Goal: Complete Application Form: Complete application form

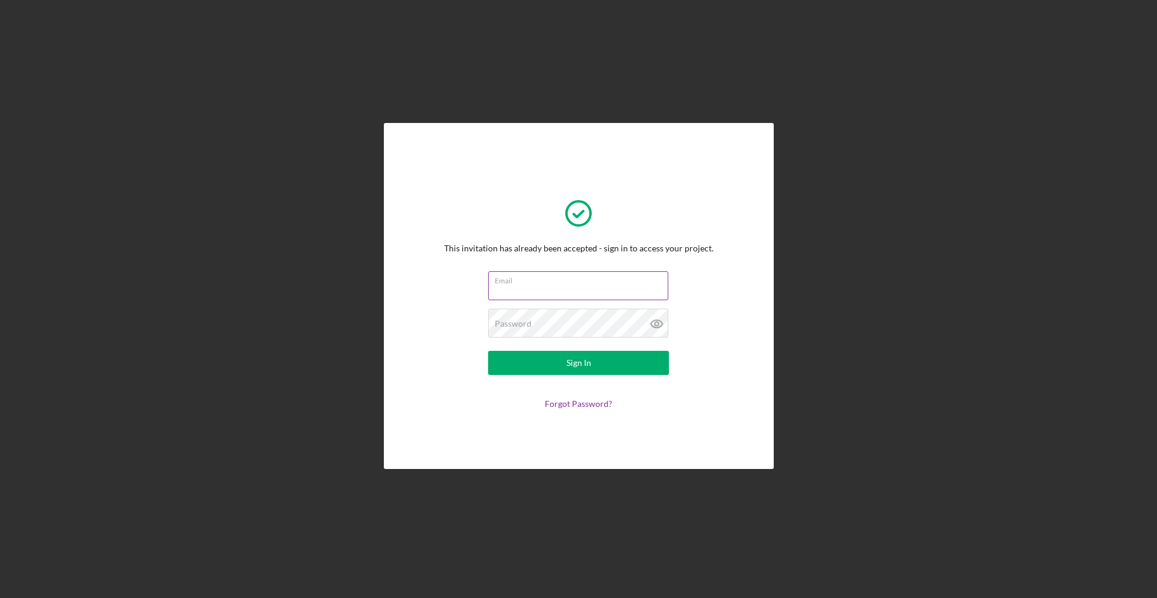
click at [523, 287] on input "Email" at bounding box center [578, 285] width 180 height 29
type input "[EMAIL_ADDRESS][DOMAIN_NAME]"
click at [654, 325] on icon at bounding box center [657, 324] width 30 height 30
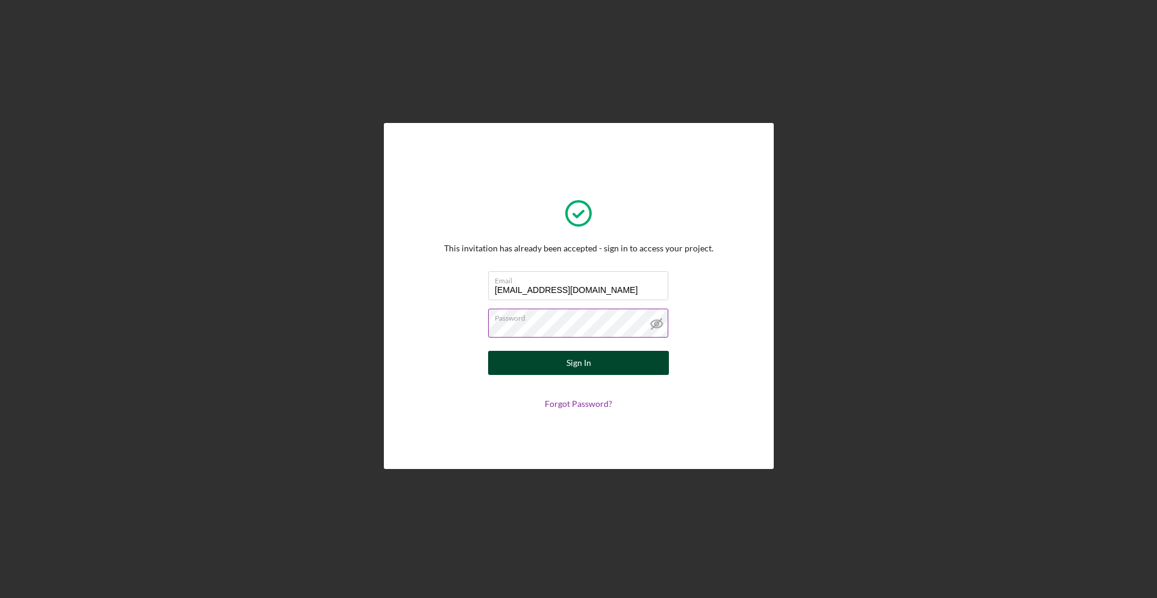
click at [604, 365] on button "Sign In" at bounding box center [578, 363] width 181 height 24
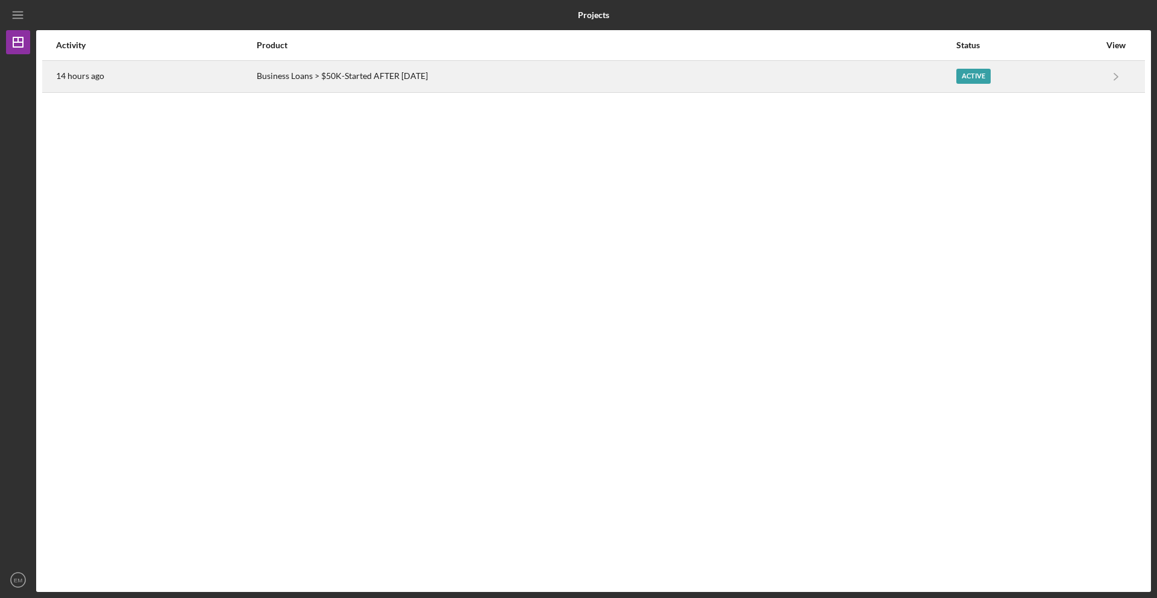
click at [980, 71] on div "Active" at bounding box center [974, 76] width 34 height 15
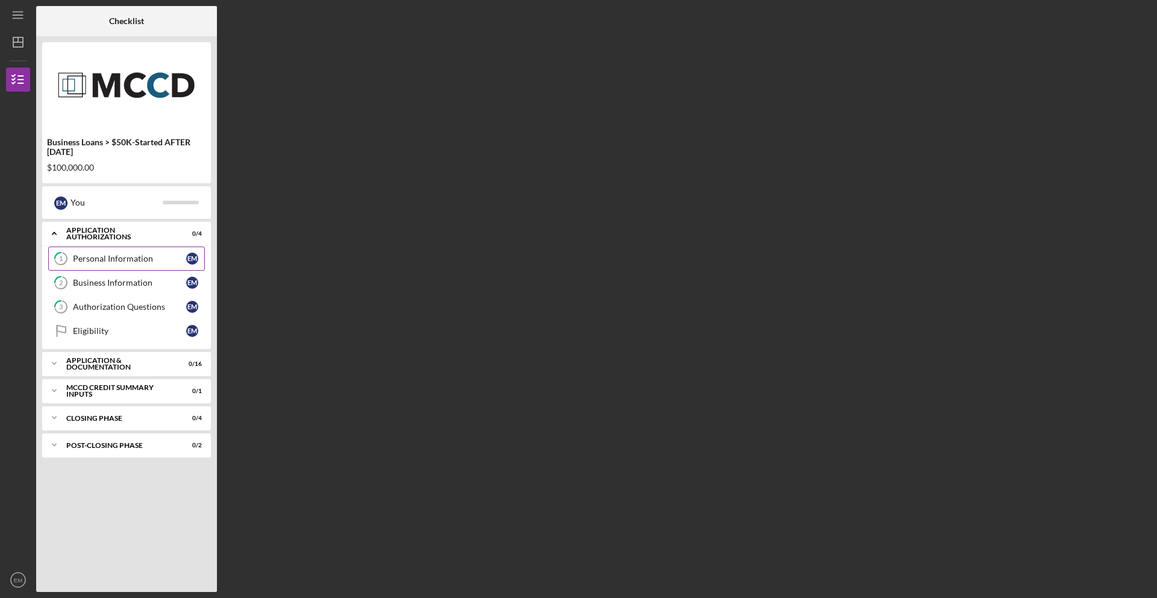
click at [115, 258] on div "Personal Information" at bounding box center [129, 259] width 113 height 10
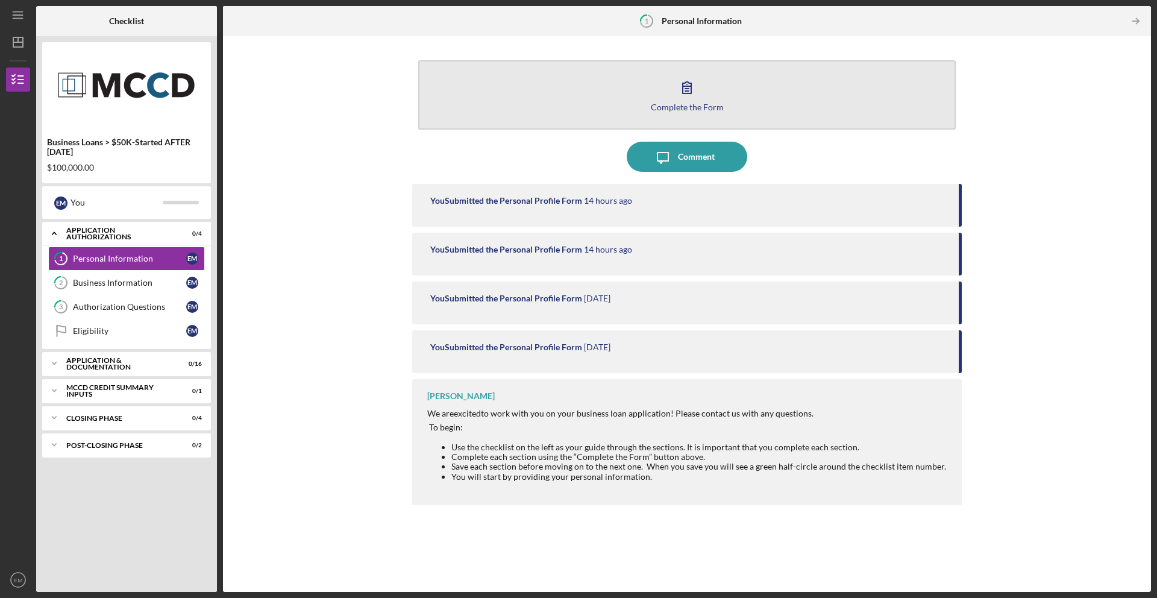
click at [691, 93] on icon "button" at bounding box center [687, 87] width 30 height 30
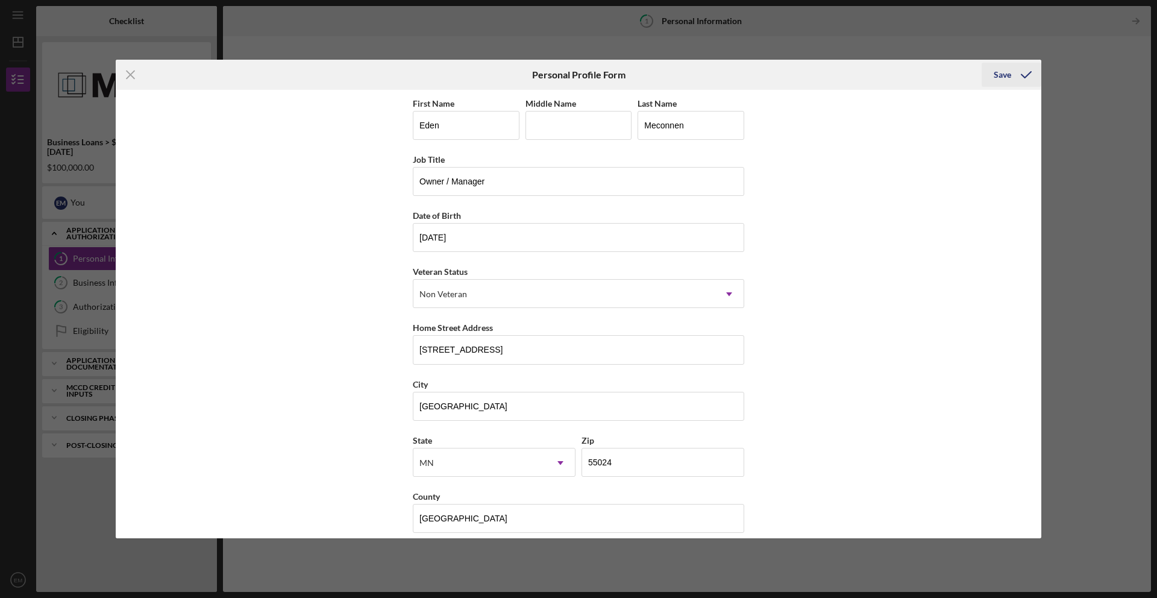
click at [1004, 77] on div "Save" at bounding box center [1002, 75] width 17 height 24
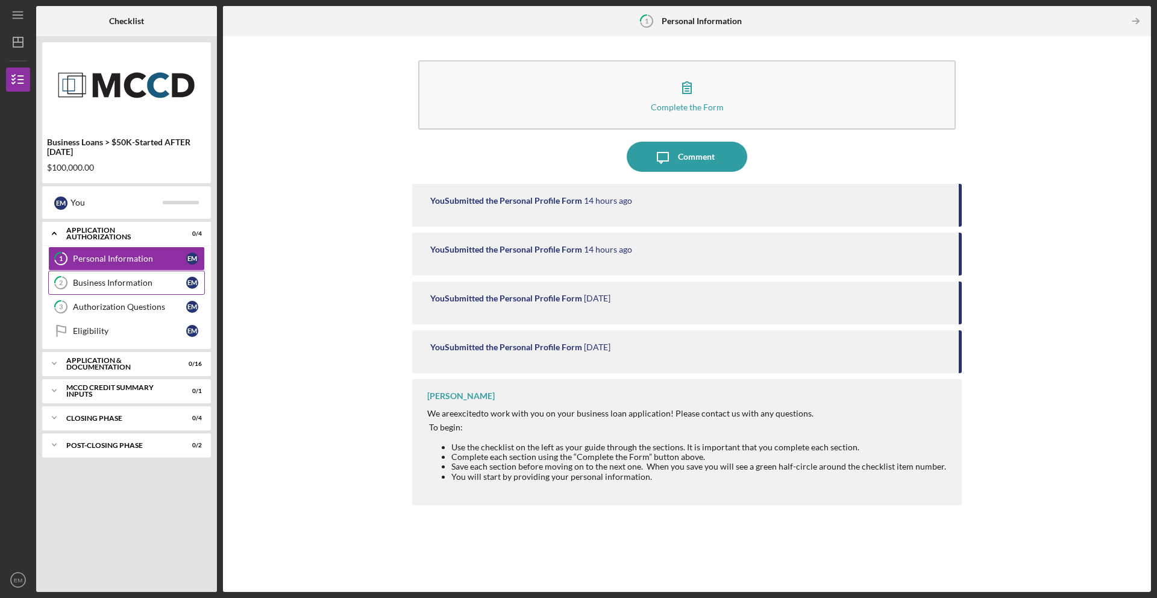
click at [131, 283] on div "Business Information" at bounding box center [129, 283] width 113 height 10
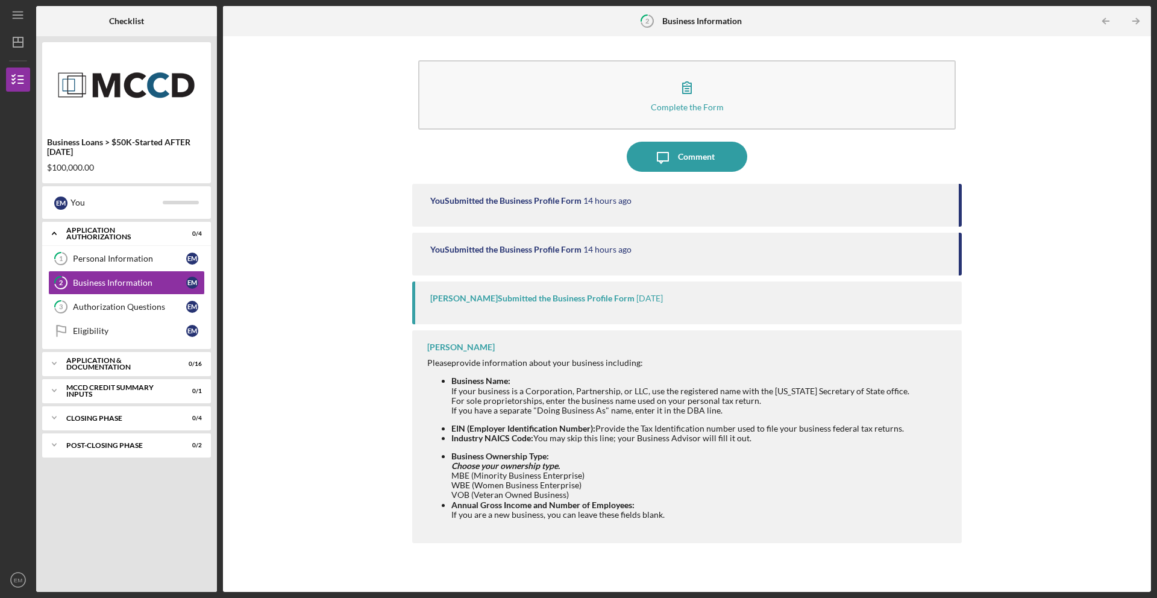
click at [526, 209] on div "You Submitted the Business Profile Form 14 hours ago" at bounding box center [687, 205] width 550 height 43
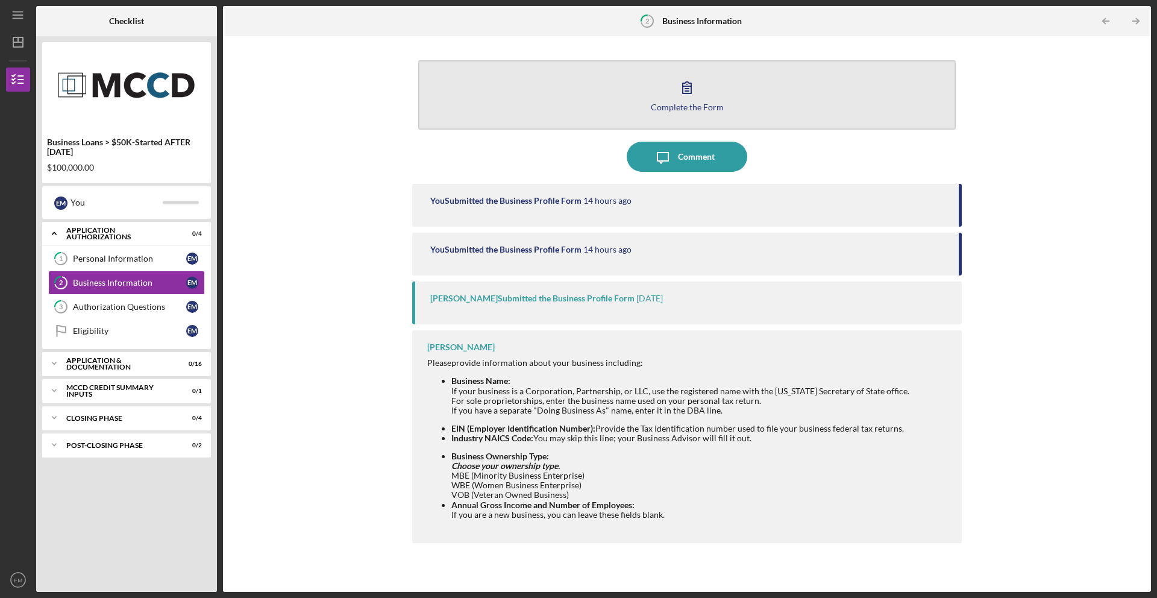
click at [688, 89] on icon "button" at bounding box center [687, 87] width 30 height 30
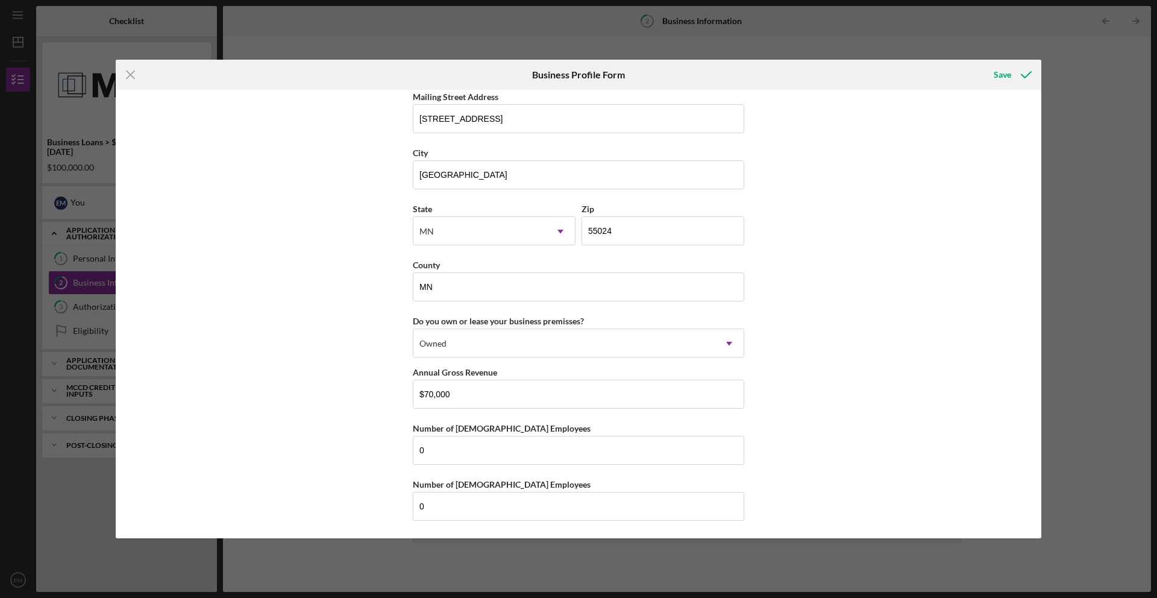
scroll to position [1009, 0]
click at [473, 388] on input "$70,000" at bounding box center [579, 393] width 332 height 29
drag, startPoint x: 463, startPoint y: 394, endPoint x: 385, endPoint y: 387, distance: 78.6
click at [385, 387] on div "Business Name [PERSON_NAME] Photography & Event Decor L.L.C. DBA Eden's Party S…" at bounding box center [579, 314] width 926 height 449
type input "$148,452"
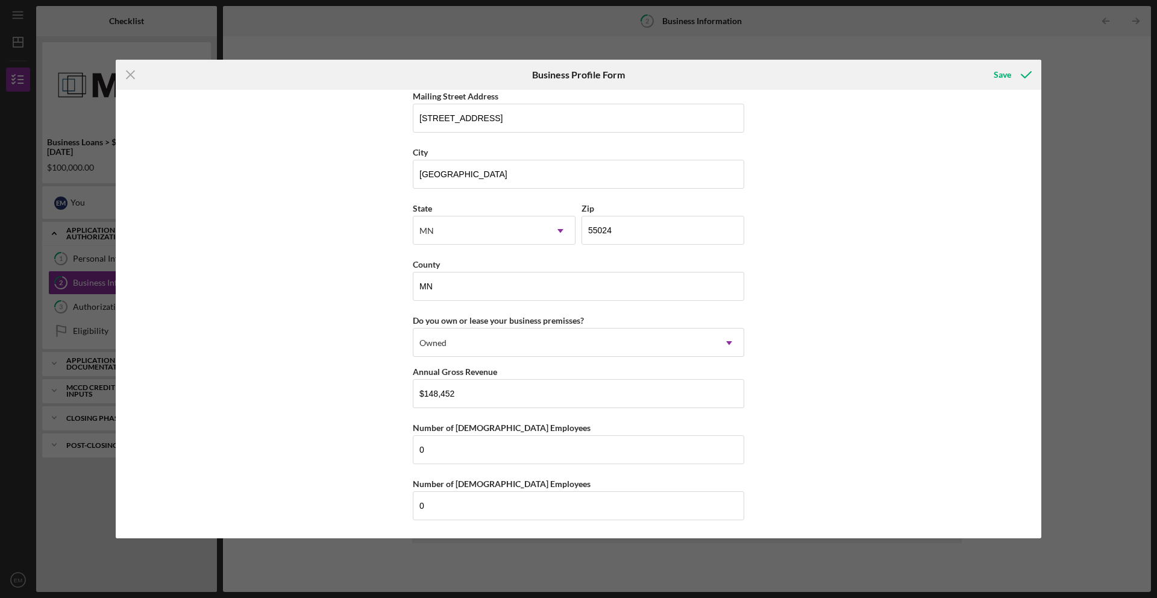
click at [784, 480] on div "Business Name [PERSON_NAME] Photography & Event Decor L.L.C. DBA Eden's Party S…" at bounding box center [579, 314] width 926 height 449
click at [500, 461] on input "0" at bounding box center [579, 449] width 332 height 29
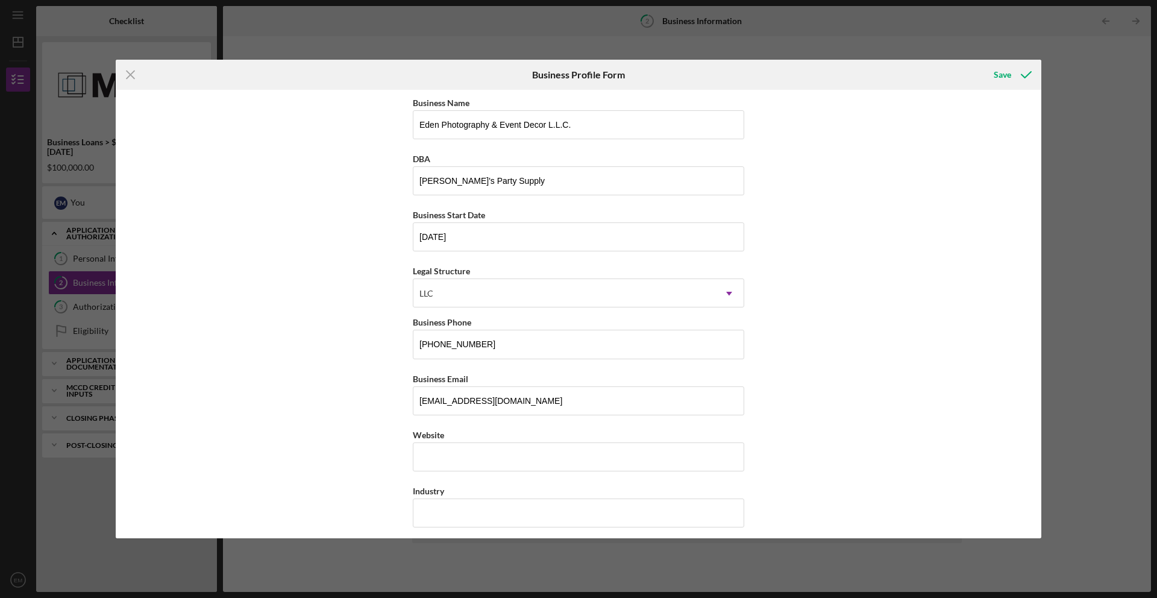
scroll to position [0, 0]
click at [524, 184] on input "[PERSON_NAME]'s Party Supply" at bounding box center [579, 181] width 332 height 29
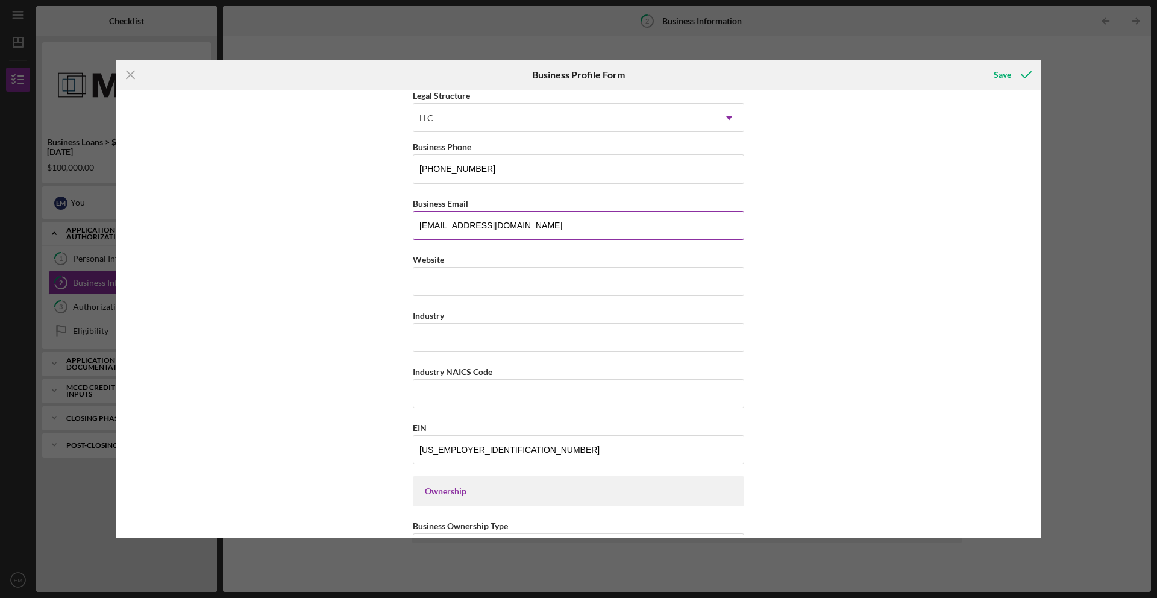
scroll to position [177, 0]
type input "Eden's Party"
click at [727, 119] on icon "Icon/Dropdown Arrow" at bounding box center [729, 117] width 29 height 29
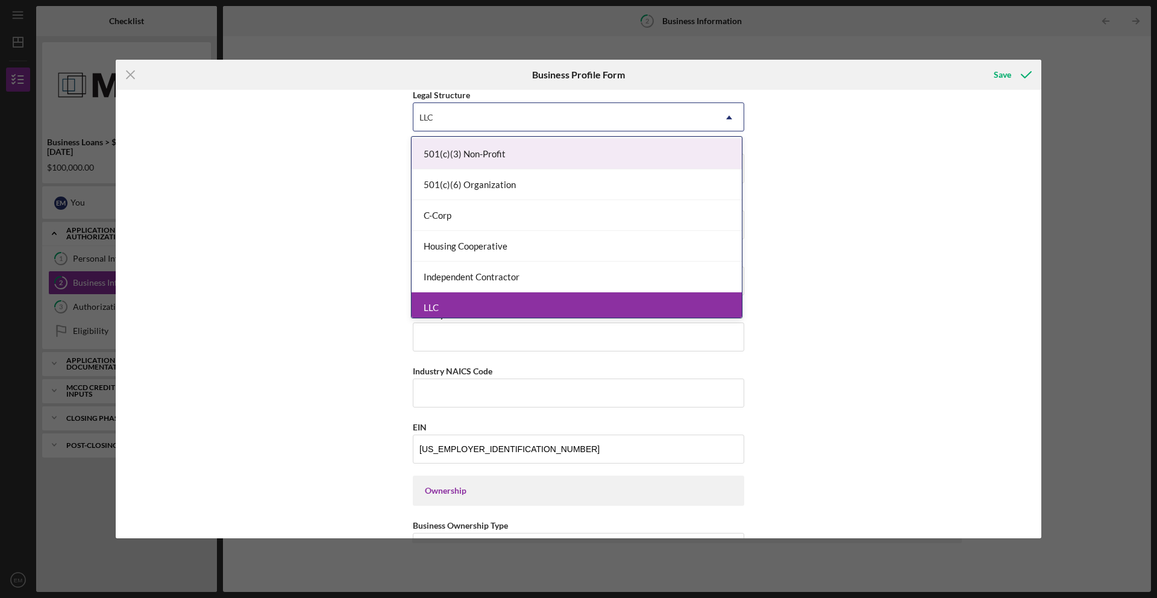
scroll to position [111, 0]
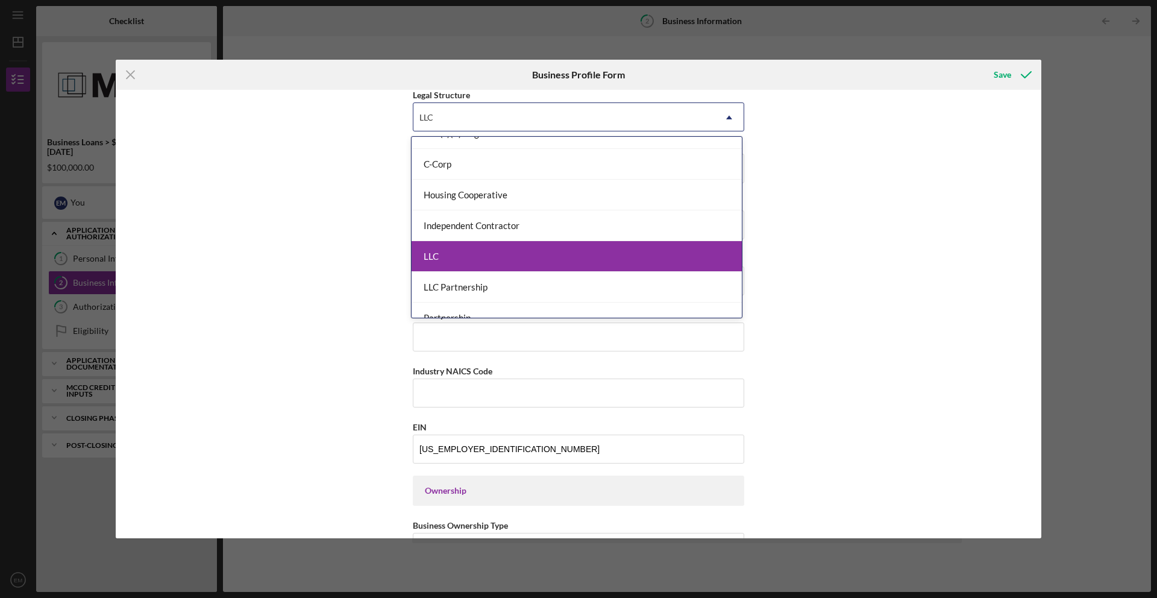
click at [552, 260] on div "LLC" at bounding box center [577, 256] width 330 height 31
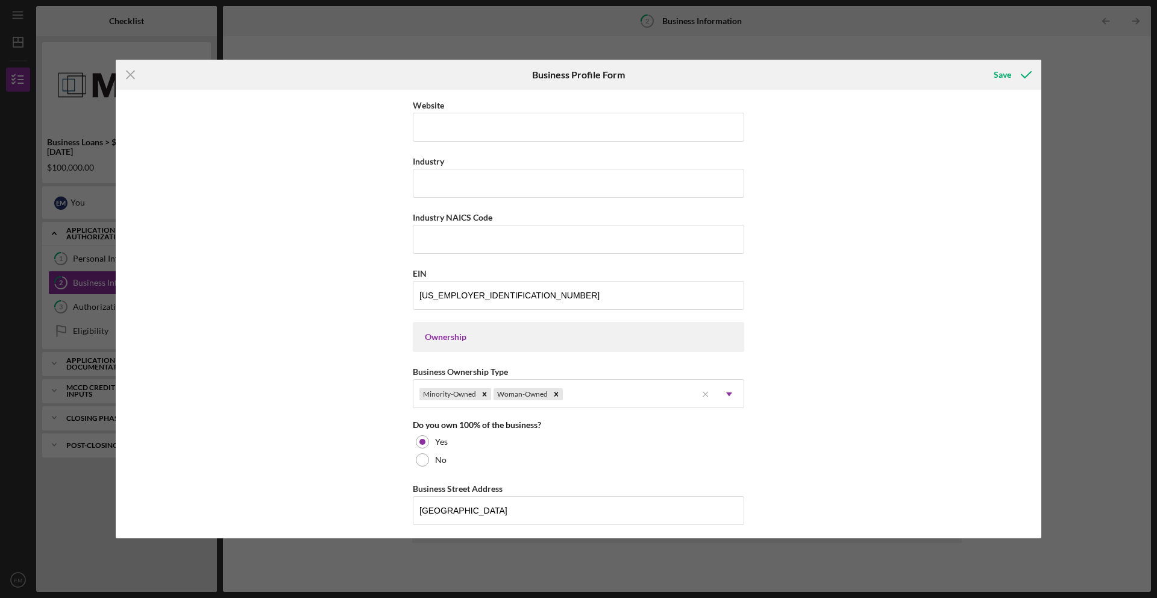
scroll to position [331, 0]
click at [513, 189] on input "Industry" at bounding box center [579, 182] width 332 height 29
click at [464, 241] on input "Industry NAICS Code" at bounding box center [579, 238] width 332 height 29
paste input "097210"
drag, startPoint x: 450, startPoint y: 239, endPoint x: 426, endPoint y: 238, distance: 24.7
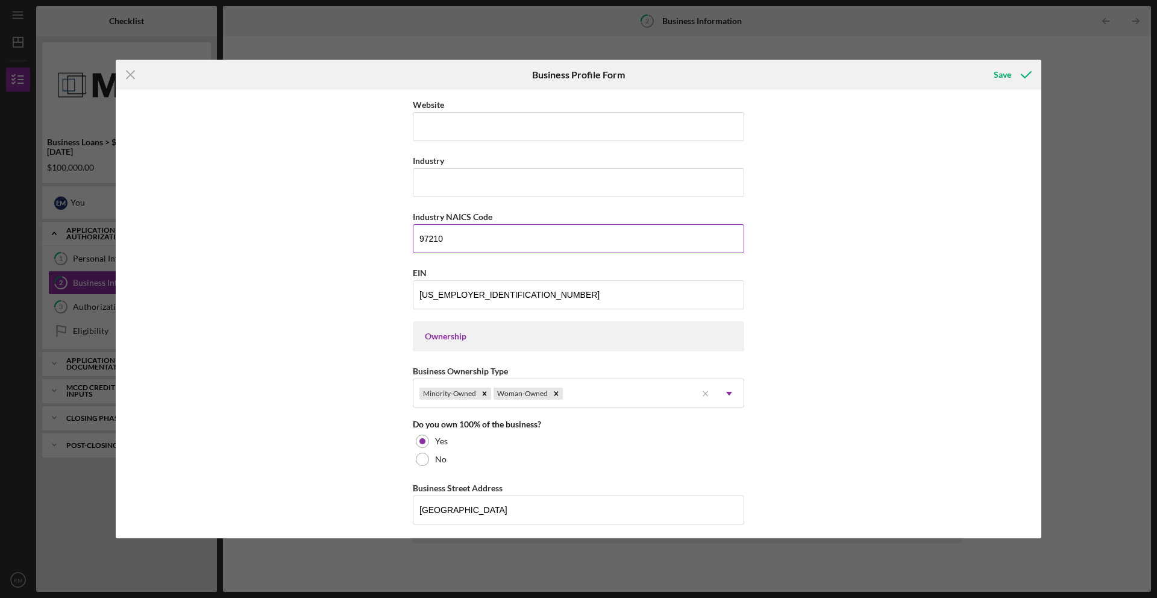
click at [394, 238] on div "Business Name [PERSON_NAME] Photography & Event Decor L.L.C. DBA Eden's Party B…" at bounding box center [579, 314] width 926 height 449
paste input "45942"
type input "459420"
paste input "Gift, Novelty, and Souvenir Retailers"
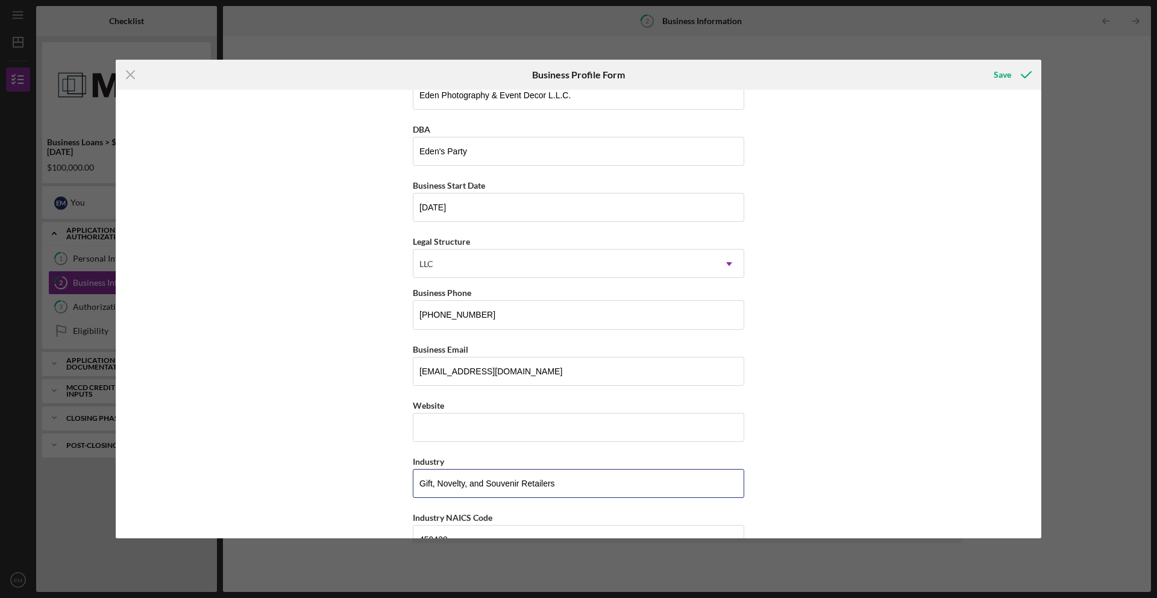
scroll to position [0, 0]
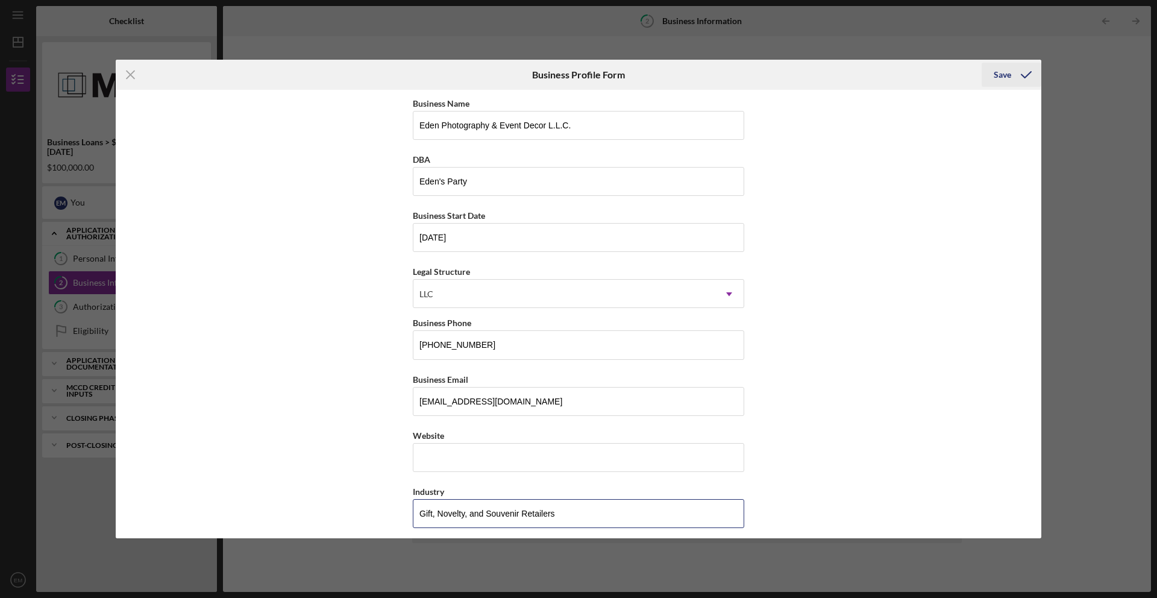
type input "Gift, Novelty, and Souvenir Retailers"
click at [1009, 72] on div "Save" at bounding box center [1002, 75] width 17 height 24
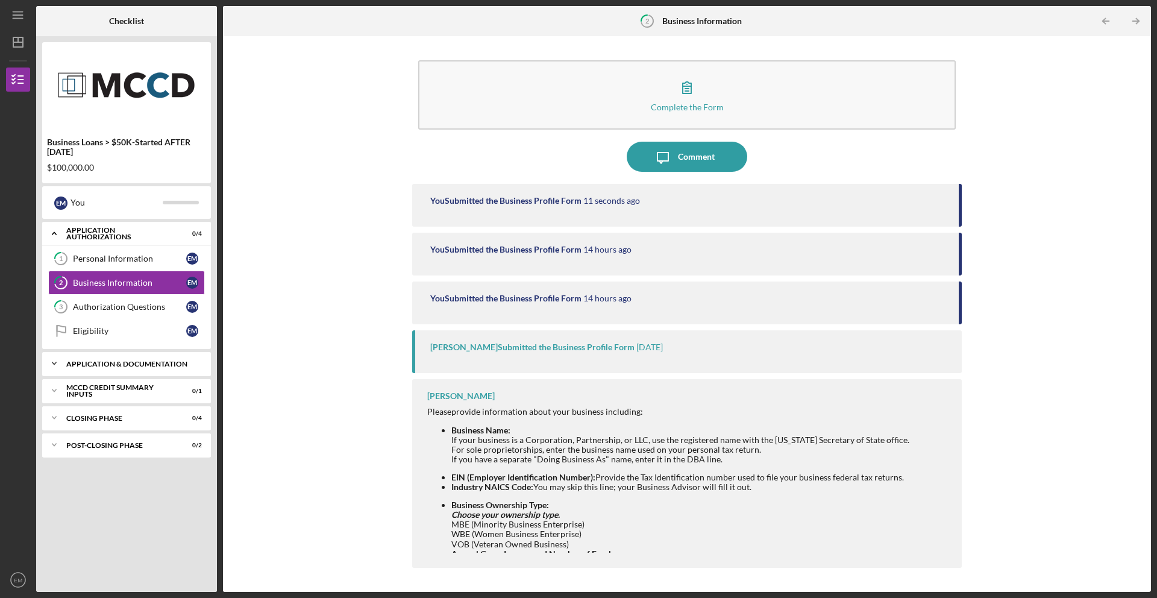
click at [57, 364] on icon "Icon/Expander" at bounding box center [54, 363] width 24 height 24
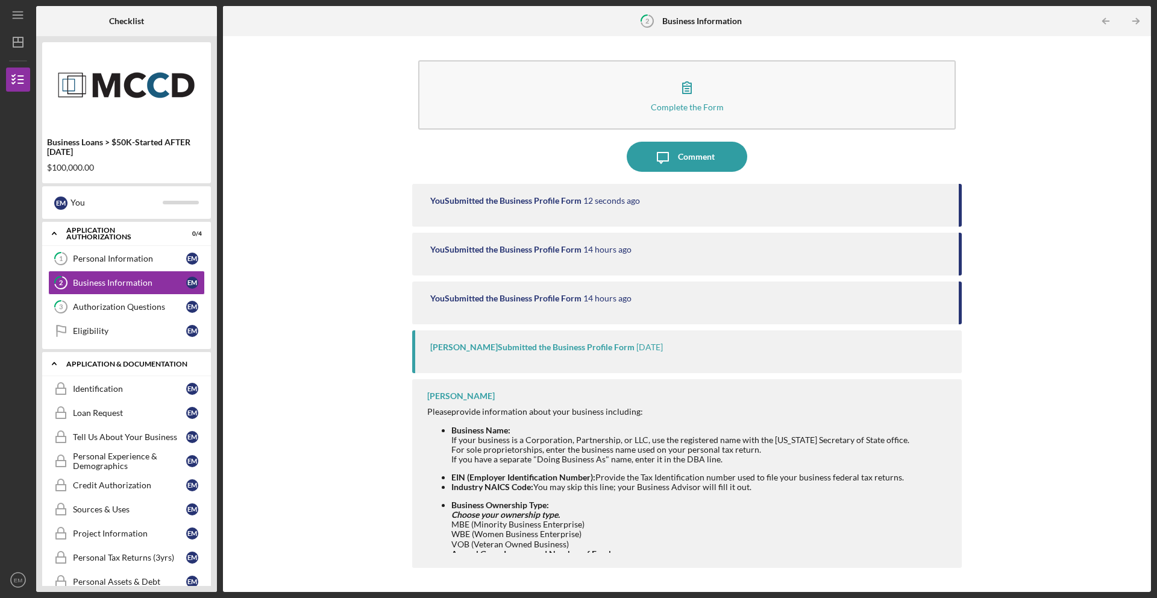
click at [57, 364] on icon "Icon/Expander" at bounding box center [54, 363] width 24 height 24
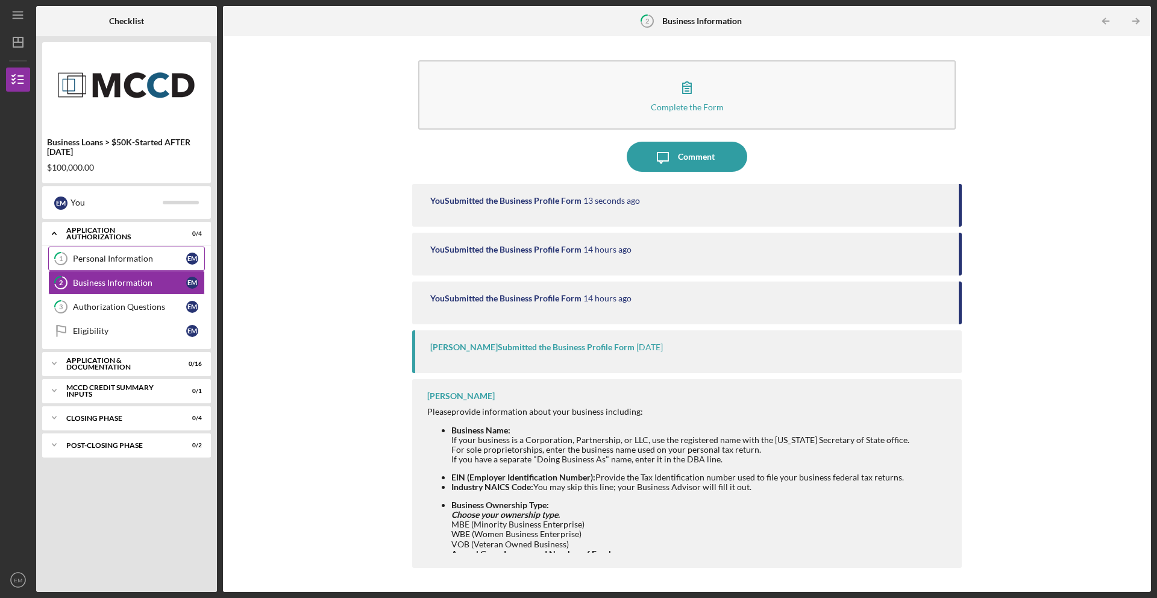
click at [105, 258] on div "Personal Information" at bounding box center [129, 259] width 113 height 10
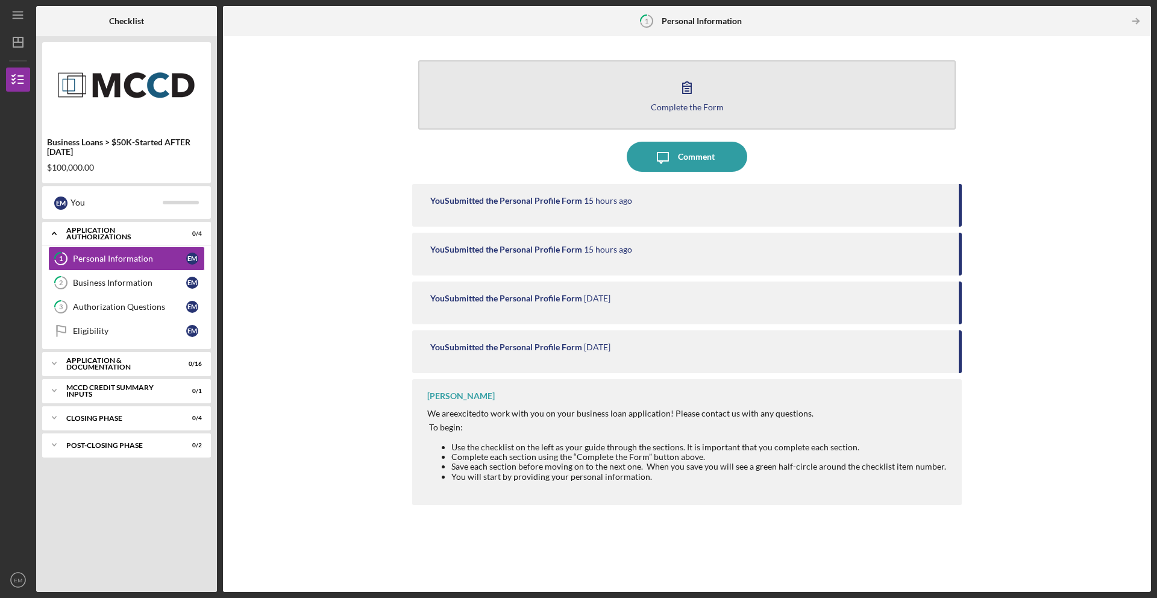
click at [694, 87] on icon "button" at bounding box center [687, 87] width 30 height 30
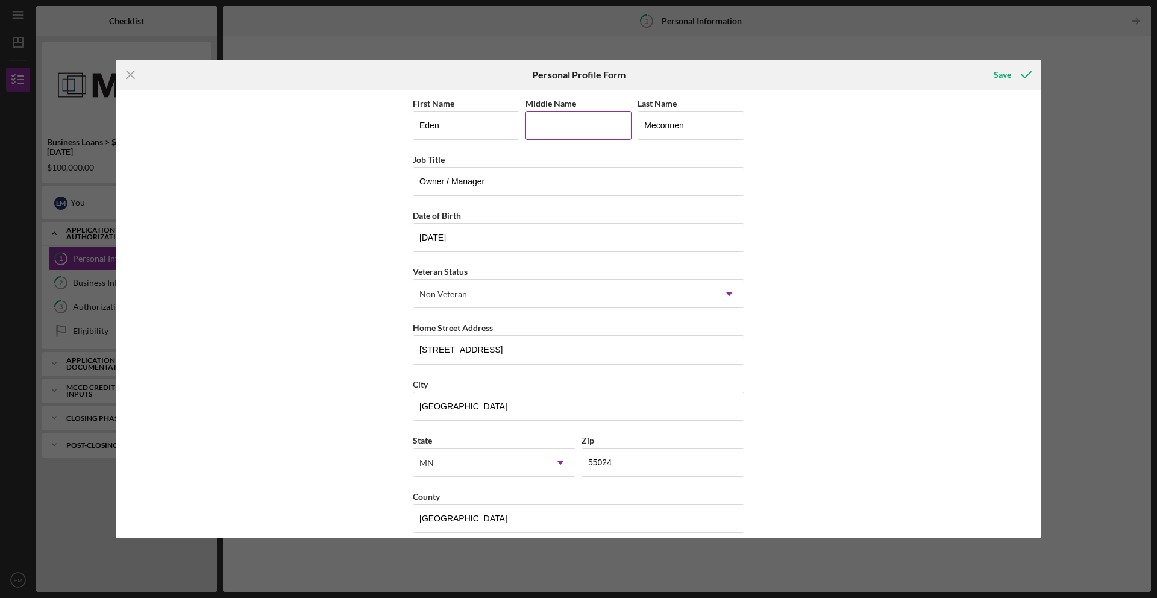
click at [579, 137] on input "Middle Name" at bounding box center [579, 125] width 107 height 29
click at [1003, 77] on div "Save" at bounding box center [1002, 75] width 17 height 24
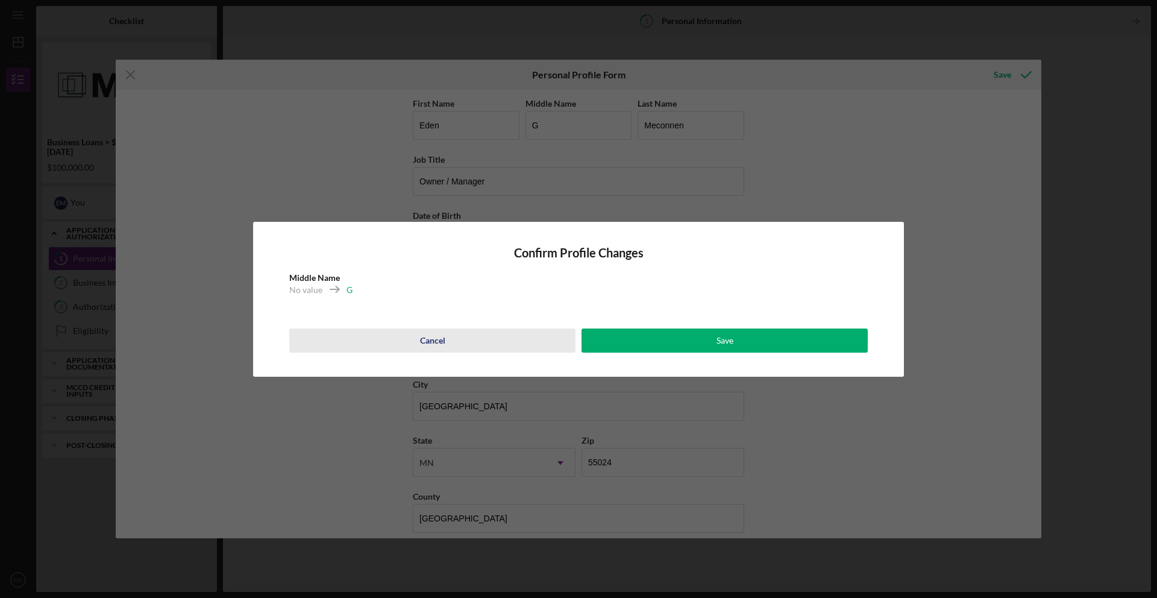
click at [422, 338] on div "Cancel" at bounding box center [432, 341] width 25 height 24
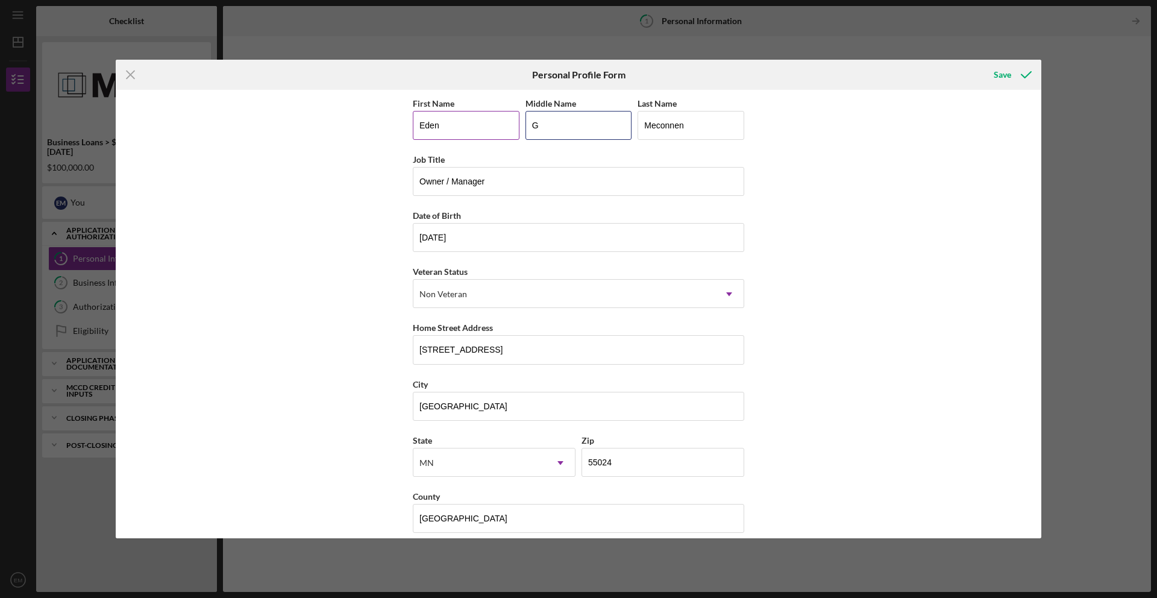
drag, startPoint x: 552, startPoint y: 124, endPoint x: 503, endPoint y: 122, distance: 49.5
click at [503, 122] on div "First Name Eden Middle Name G Last Name Meconnen" at bounding box center [579, 124] width 332 height 56
type input "A"
click at [1003, 77] on div "Save" at bounding box center [1002, 75] width 17 height 24
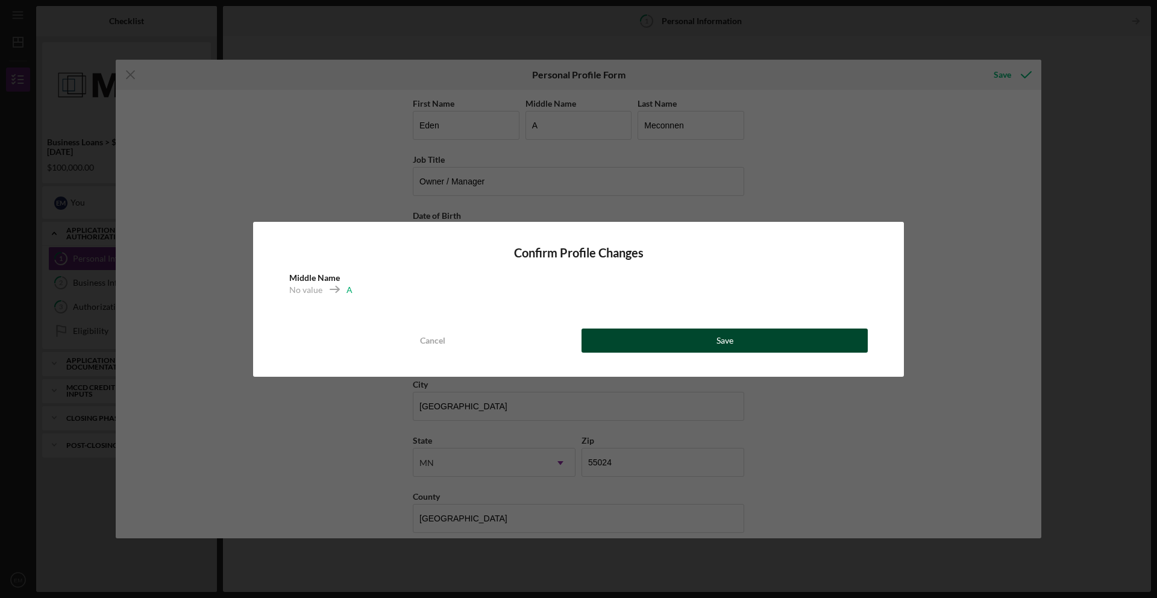
click at [708, 347] on button "Save" at bounding box center [725, 341] width 286 height 24
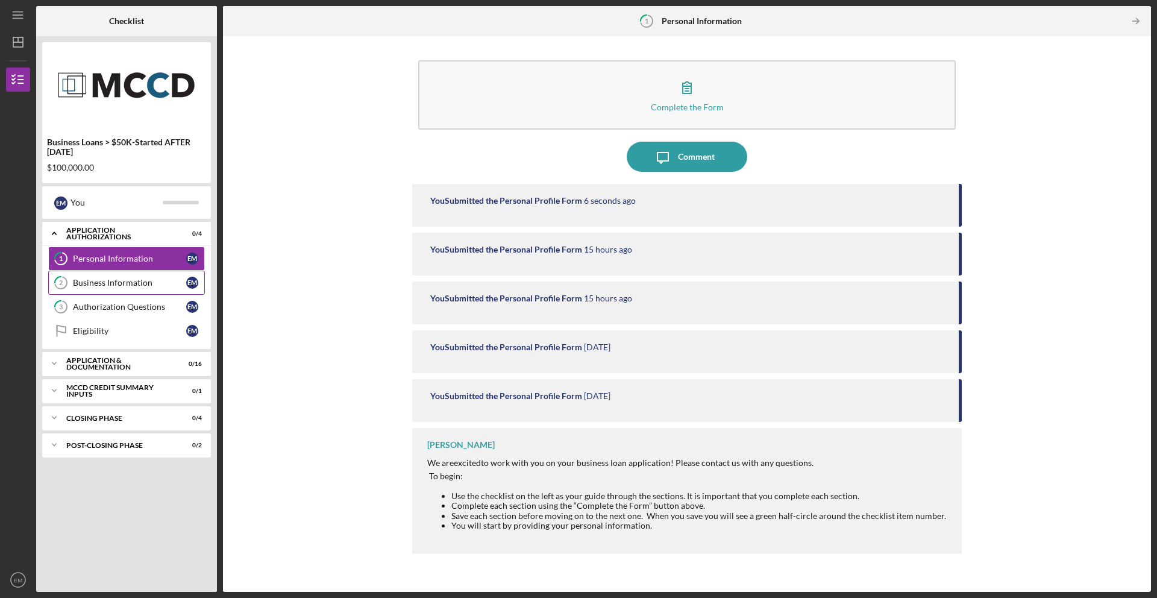
click at [125, 280] on div "Business Information" at bounding box center [129, 283] width 113 height 10
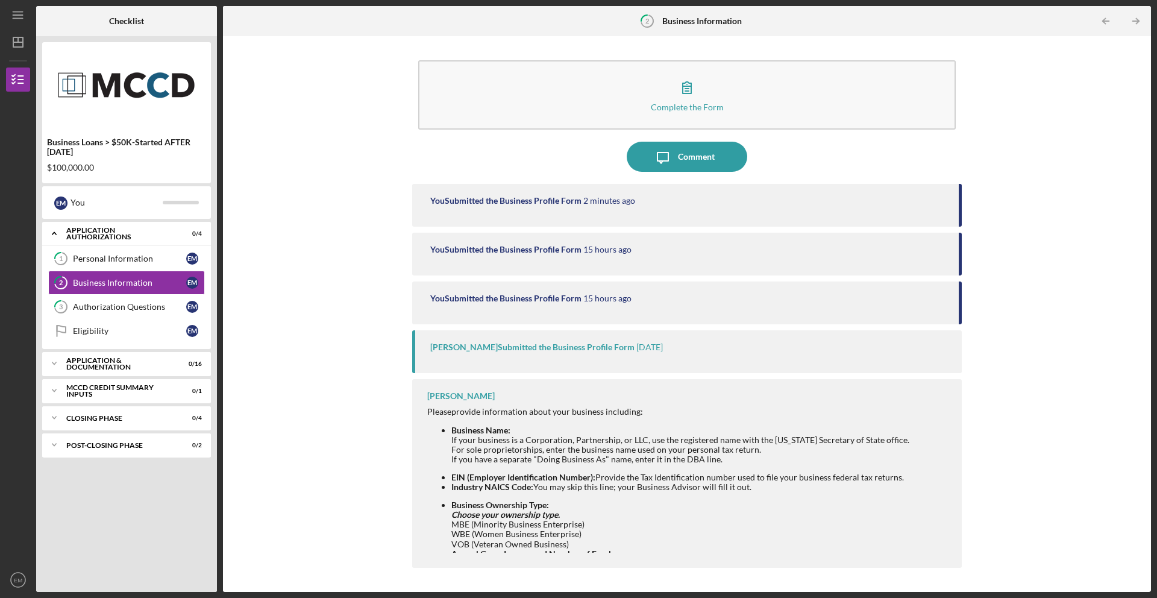
click at [637, 494] on div "Business Name: If your business is a Corporation, Partnership, or LLC, use the …" at bounding box center [668, 497] width 482 height 143
click at [137, 306] on div "Authorization Questions" at bounding box center [129, 307] width 113 height 10
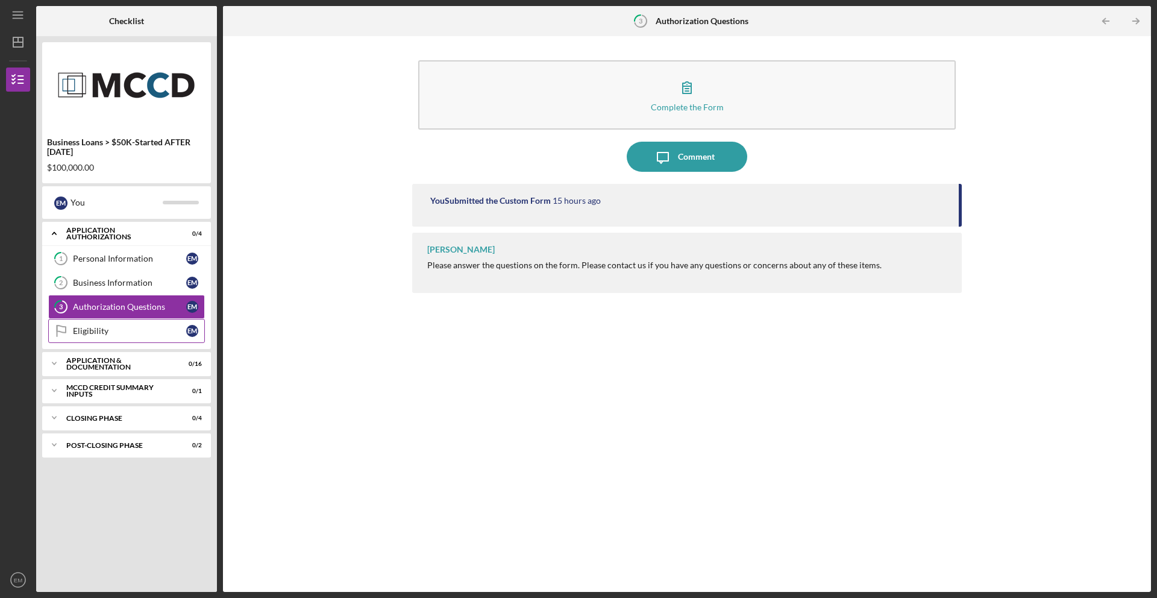
click at [92, 327] on div "Eligibility" at bounding box center [129, 331] width 113 height 10
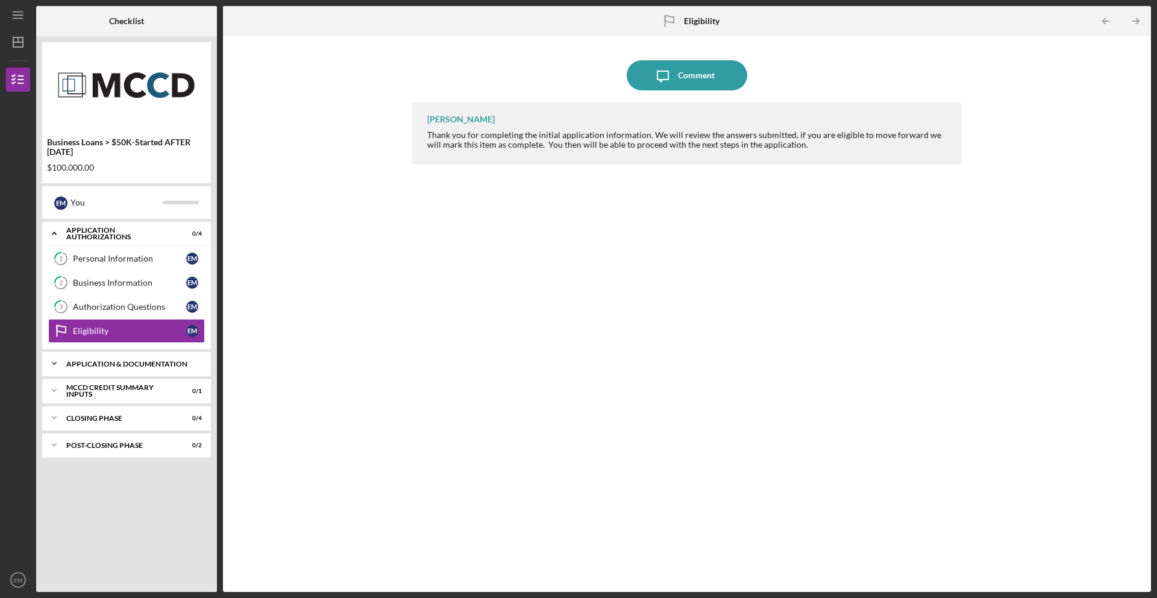
click at [119, 365] on div "Application & Documentation" at bounding box center [131, 363] width 130 height 7
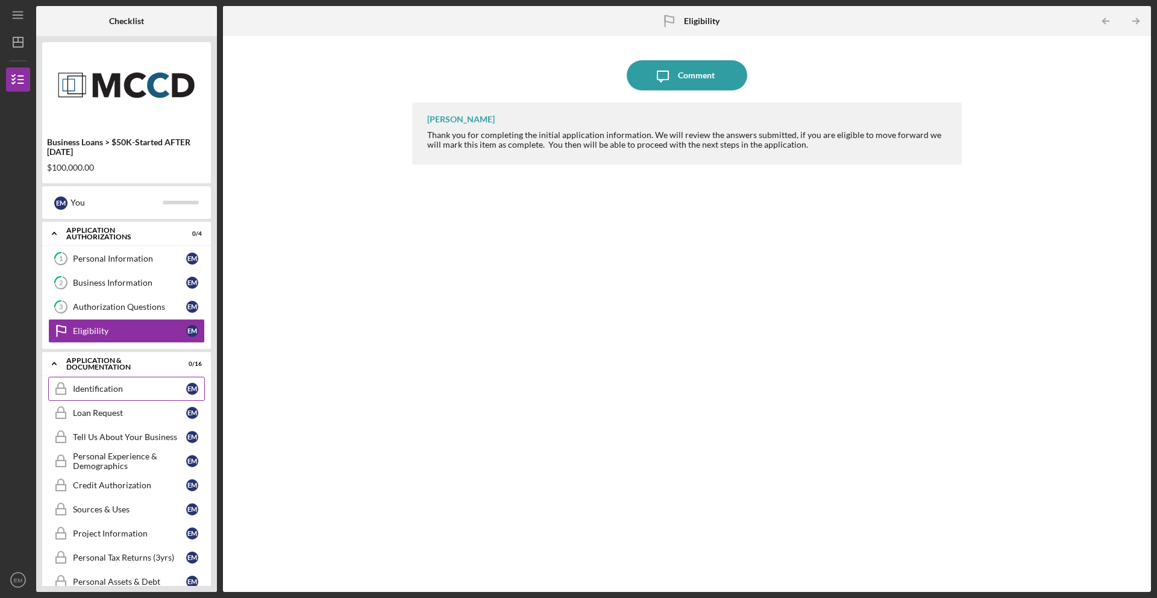
click at [96, 391] on div "Identification" at bounding box center [129, 389] width 113 height 10
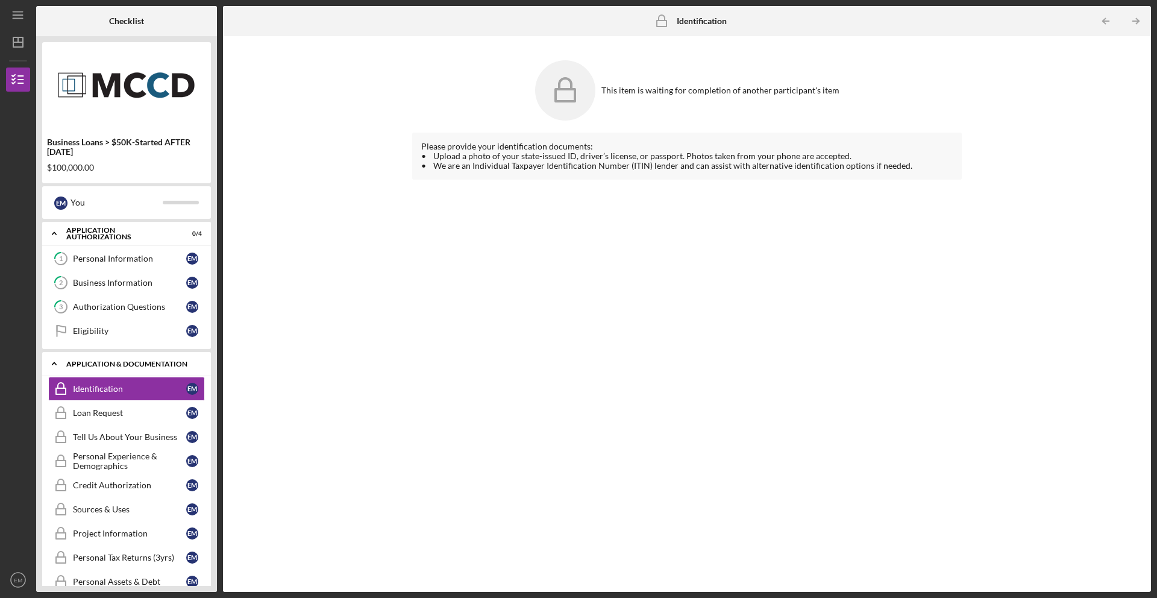
click at [50, 363] on icon "Icon/Expander" at bounding box center [54, 363] width 24 height 24
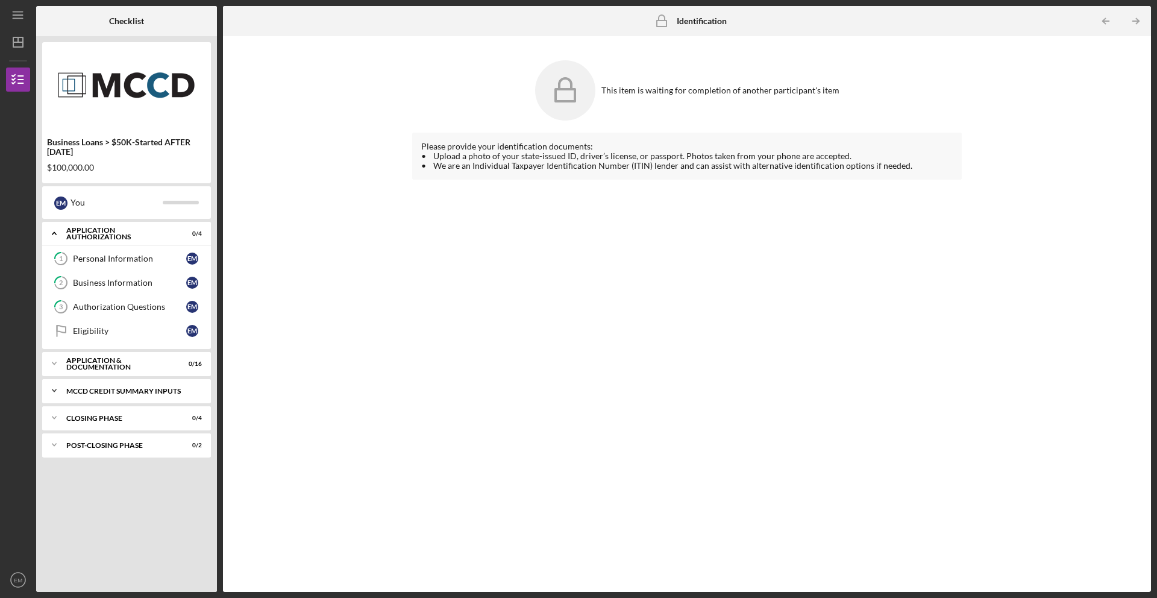
click at [129, 397] on div "Icon/Expander MCCD Credit Summary Inputs 0 / 1" at bounding box center [126, 391] width 169 height 24
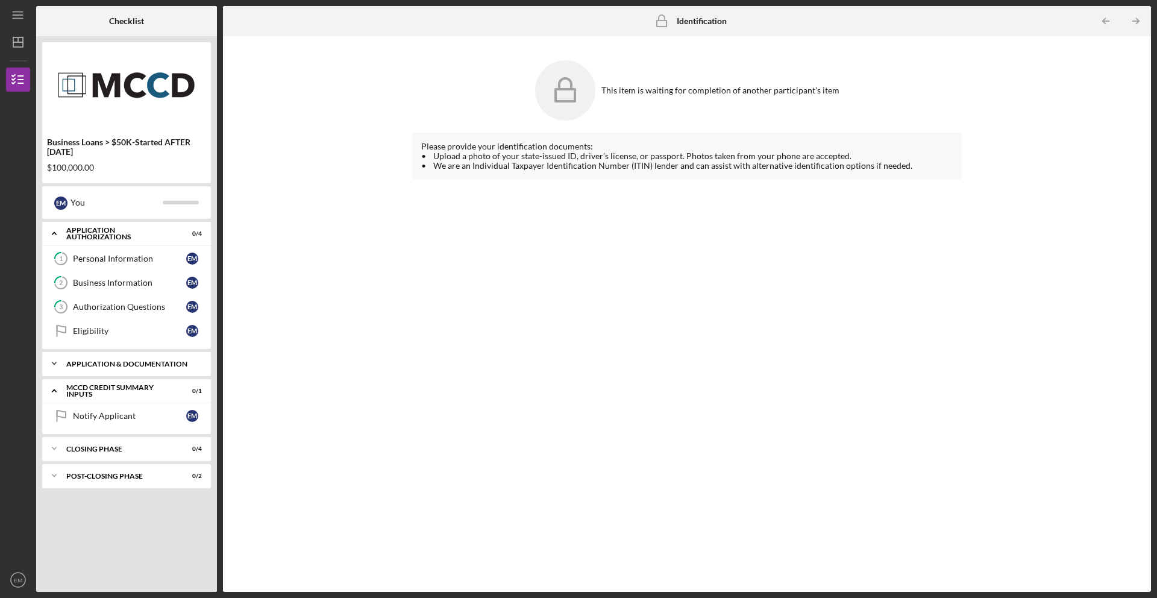
click at [146, 368] on div "Icon/Expander Application & Documentation 0 / 16" at bounding box center [126, 363] width 169 height 24
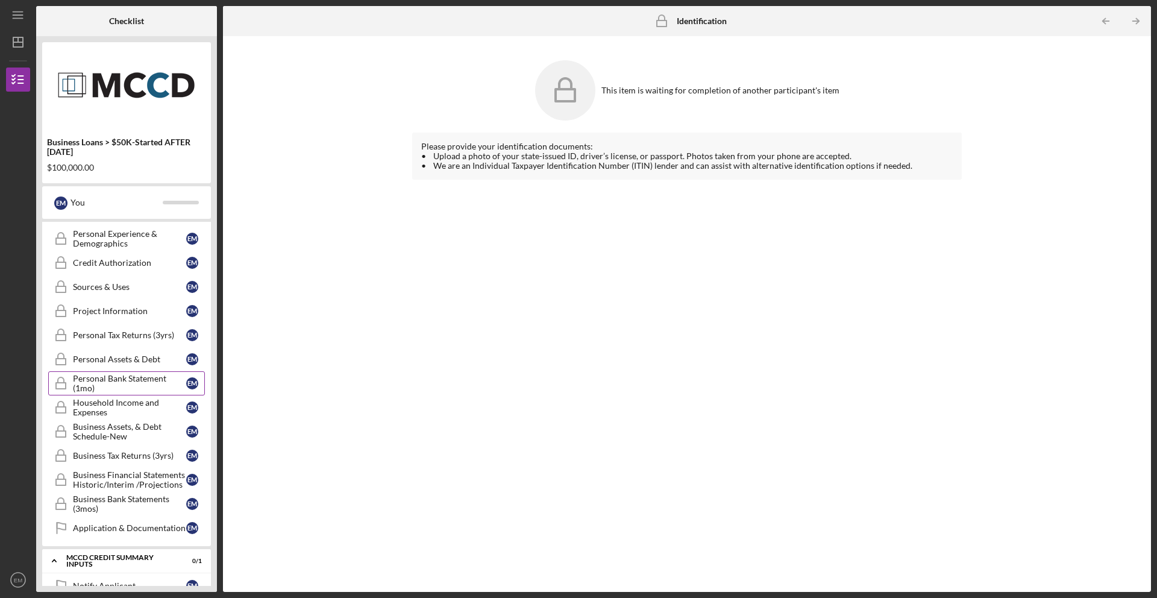
scroll to position [241, 0]
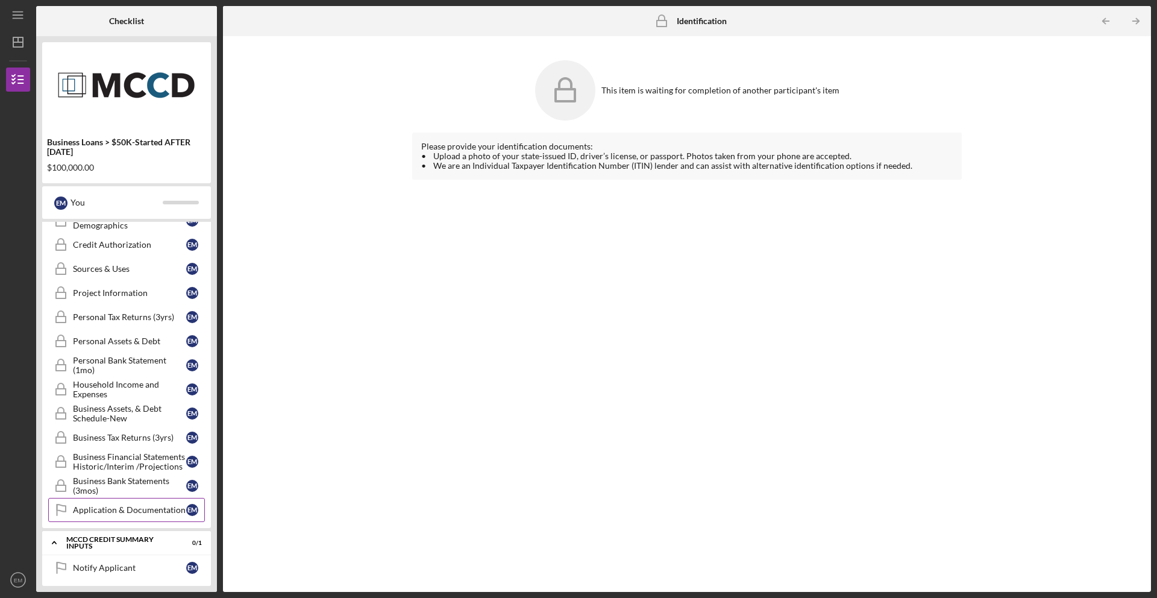
click at [137, 506] on div "Application & Documentation" at bounding box center [129, 510] width 113 height 10
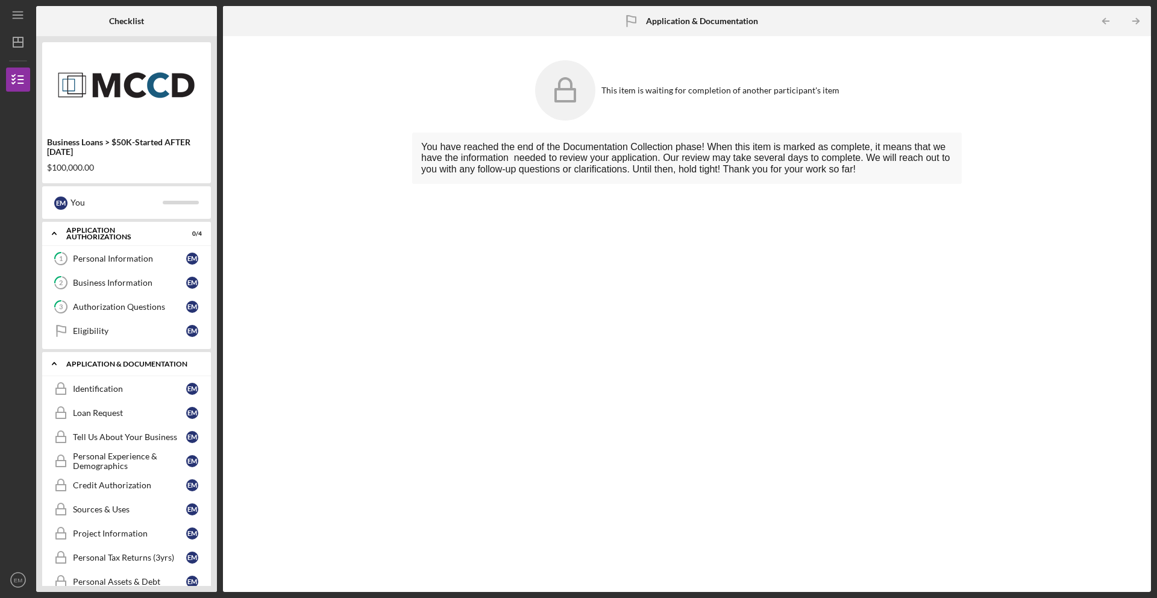
click at [58, 362] on icon "Icon/Expander" at bounding box center [54, 363] width 24 height 24
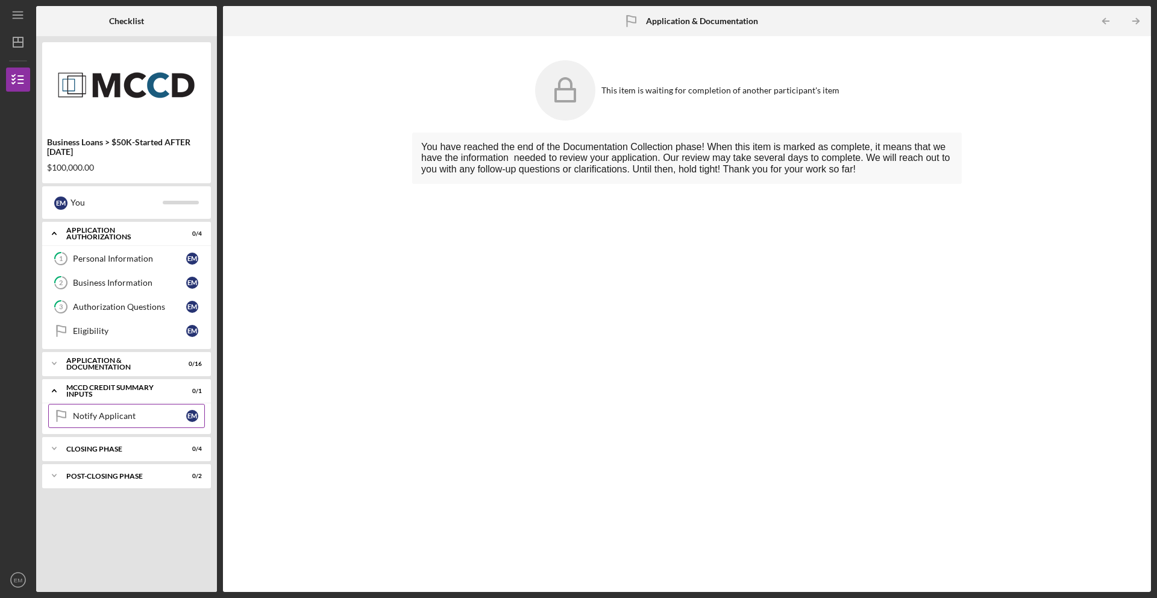
click at [106, 423] on link "Notify Applicant Notify Applicant E M" at bounding box center [126, 416] width 157 height 24
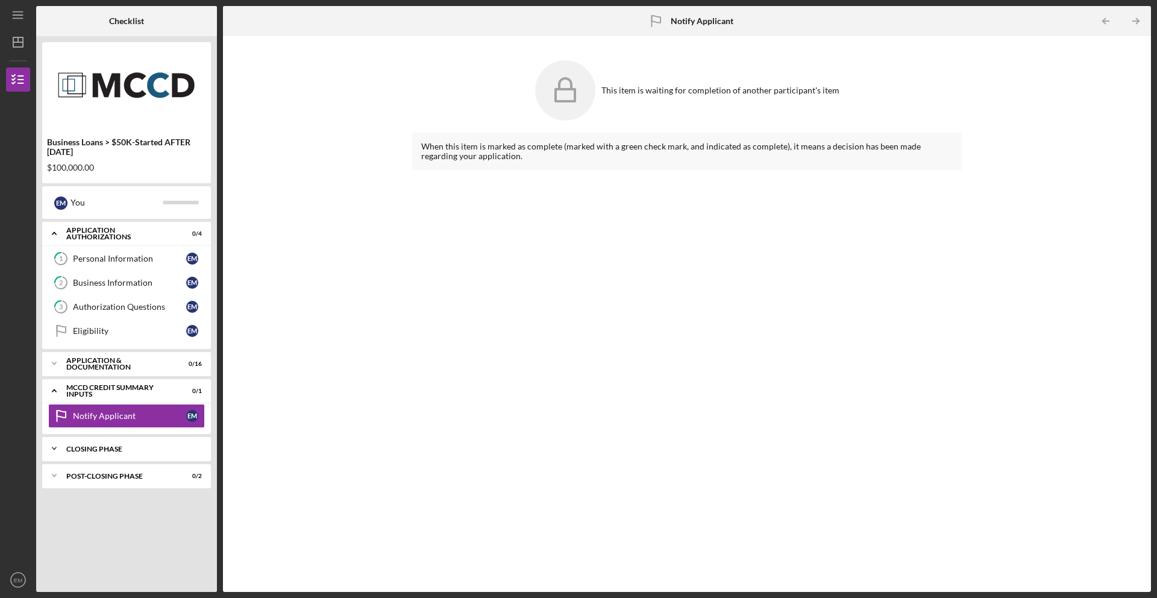
click at [61, 447] on icon "Icon/Expander" at bounding box center [54, 448] width 24 height 24
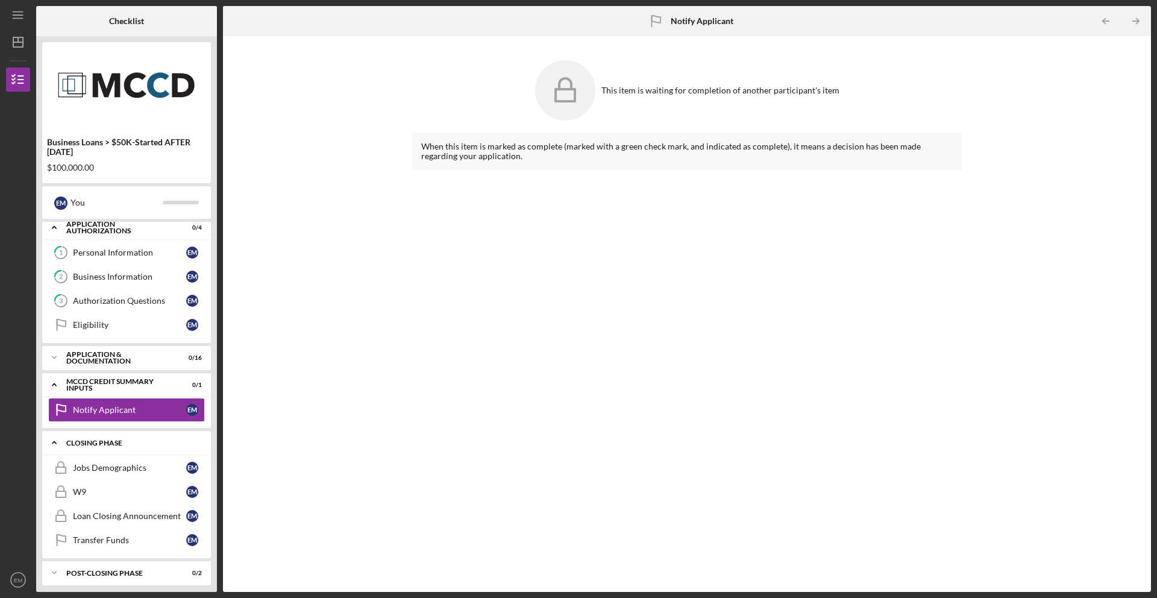
scroll to position [11, 0]
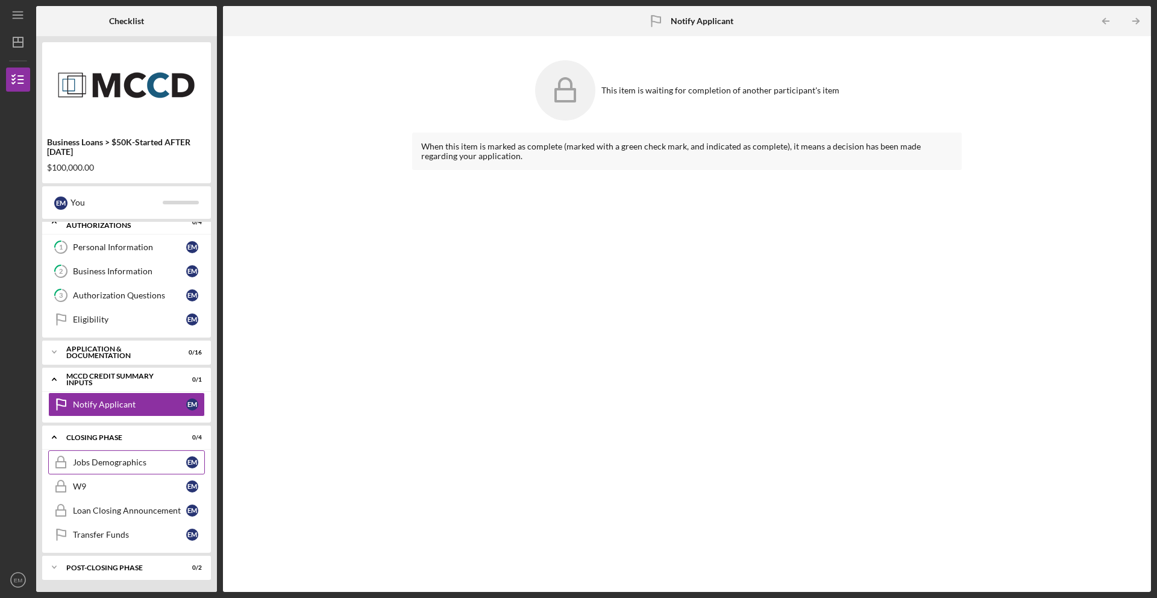
click at [183, 461] on div "Jobs Demographics" at bounding box center [129, 463] width 113 height 10
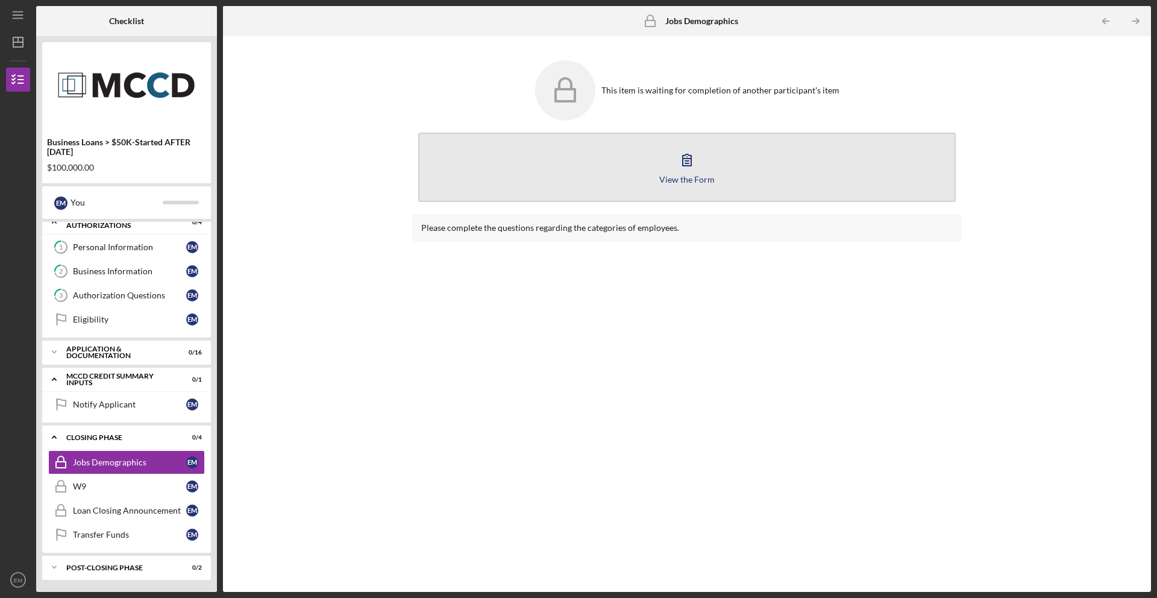
click at [685, 160] on icon "button" at bounding box center [687, 159] width 8 height 11
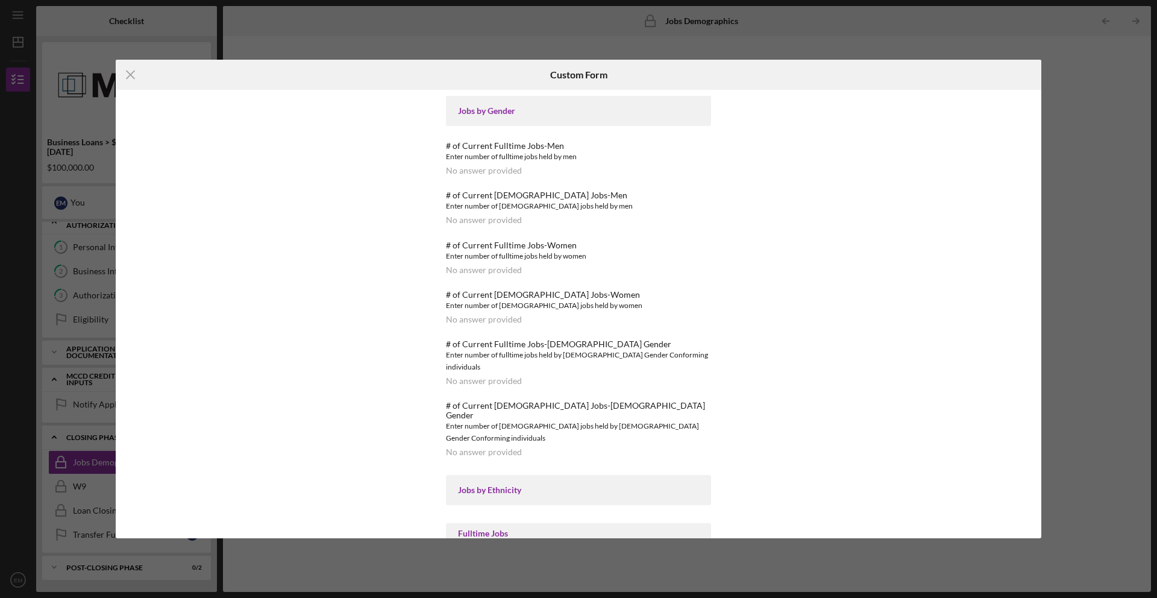
click at [549, 222] on div "# of Current [DEMOGRAPHIC_DATA] Jobs-Men Enter number of [DEMOGRAPHIC_DATA] job…" at bounding box center [578, 207] width 265 height 34
click at [130, 75] on line at bounding box center [131, 75] width 8 height 8
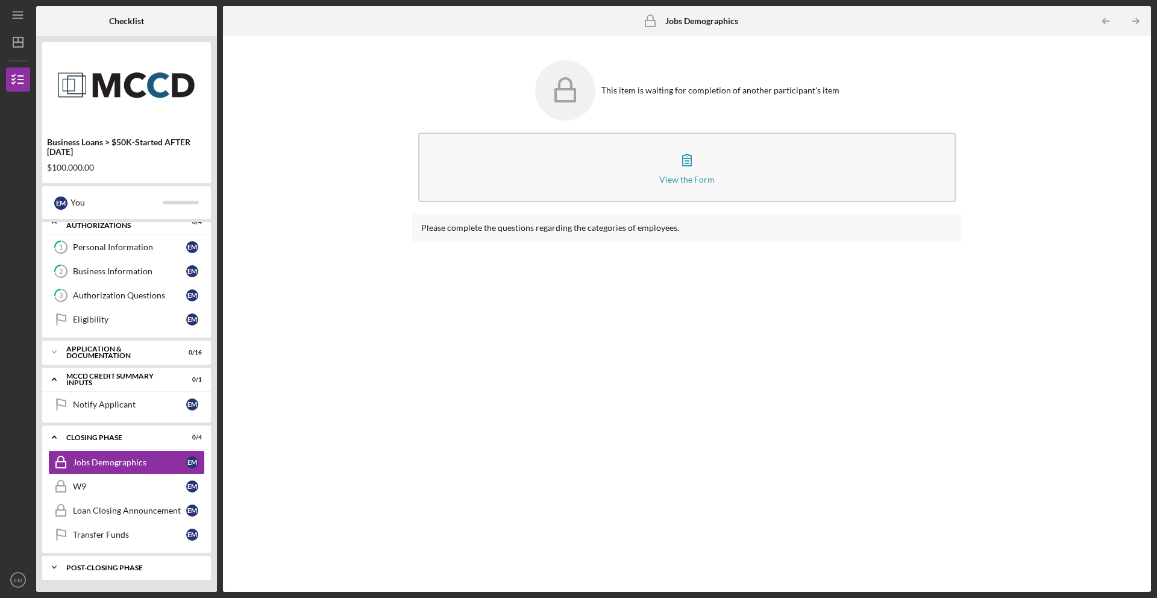
click at [134, 567] on div "Post-Closing Phase" at bounding box center [131, 567] width 130 height 7
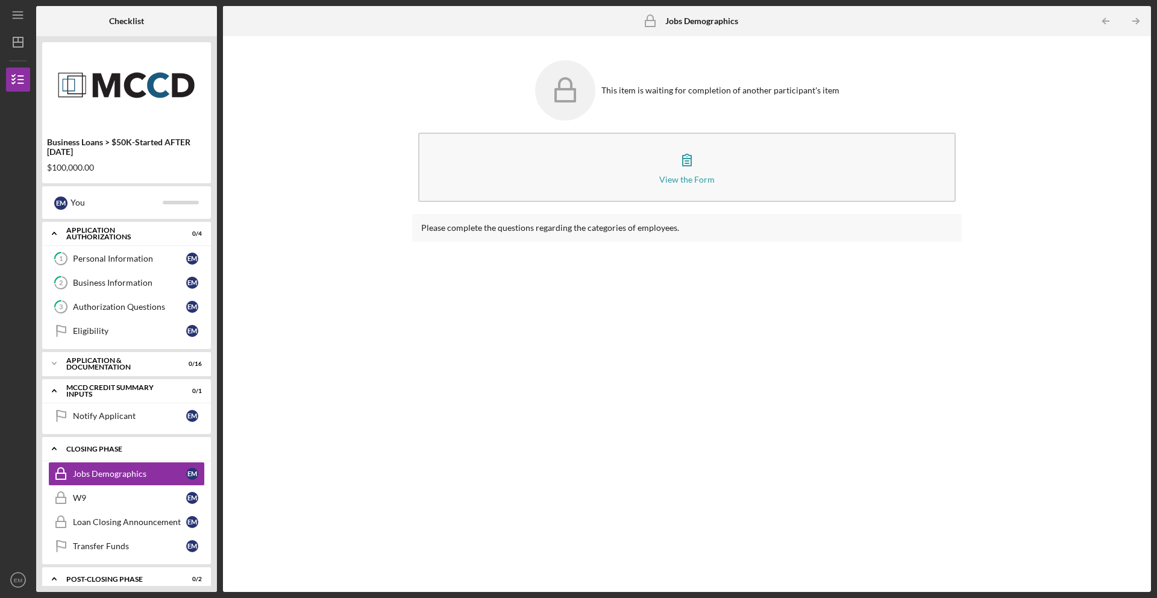
click at [56, 450] on icon "Icon/Expander" at bounding box center [54, 448] width 24 height 24
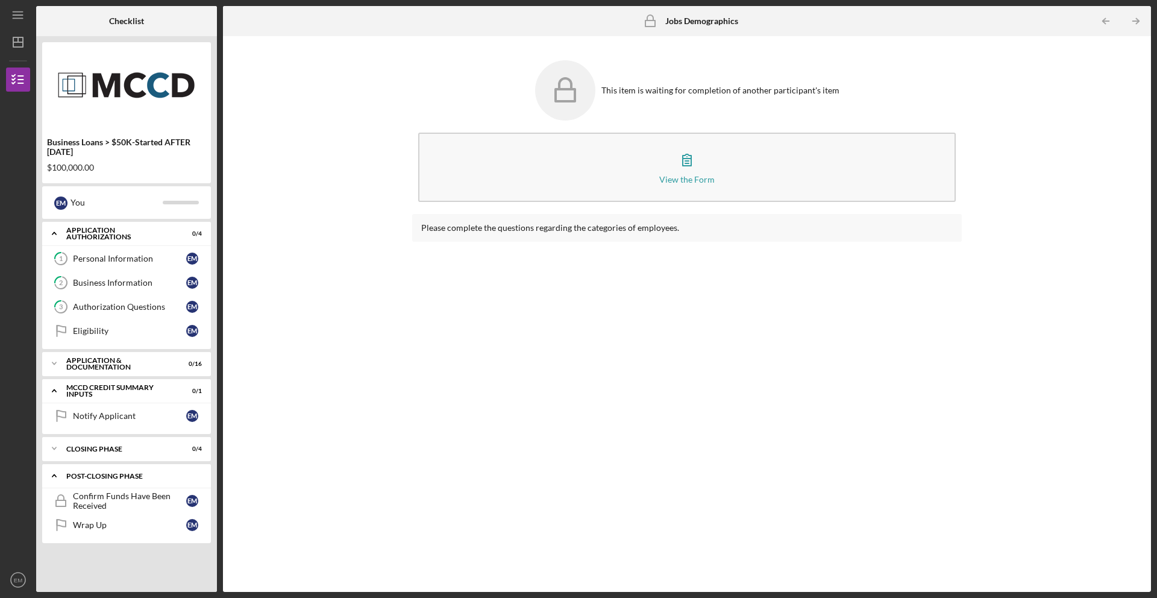
click at [56, 472] on icon "Icon/Expander" at bounding box center [54, 476] width 24 height 24
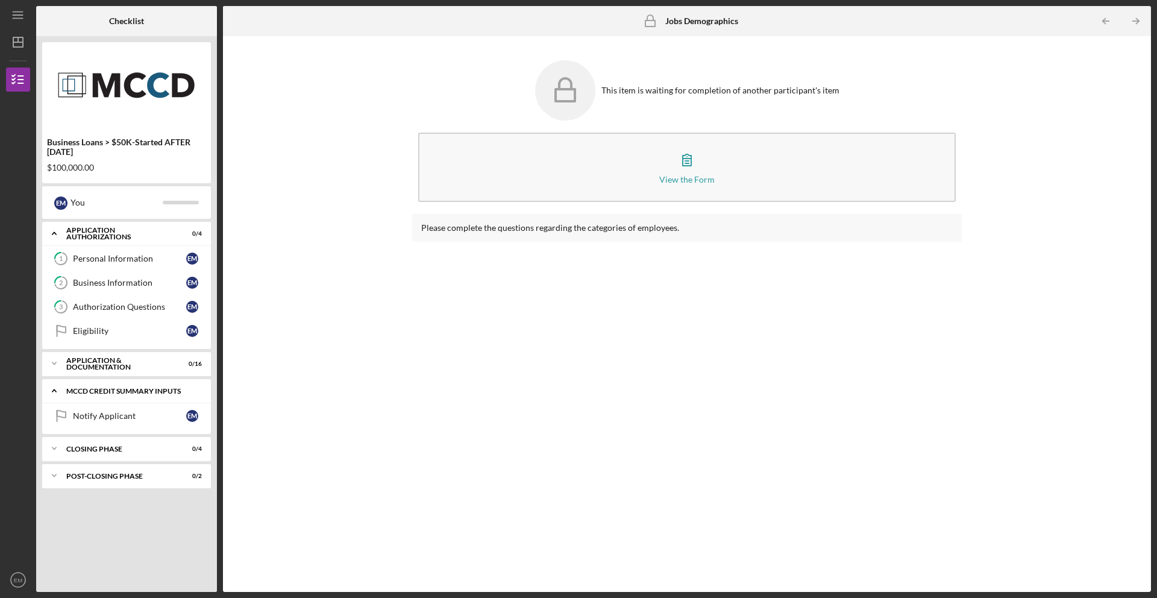
click at [55, 391] on icon "Icon/Expander" at bounding box center [54, 391] width 24 height 24
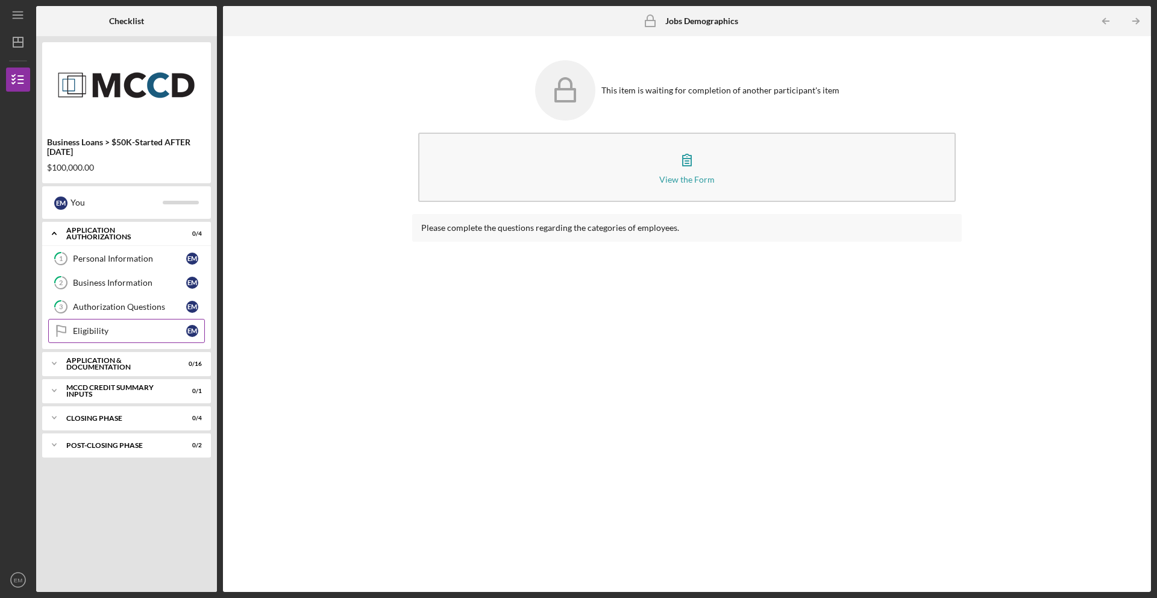
click at [87, 332] on div "Eligibility" at bounding box center [129, 331] width 113 height 10
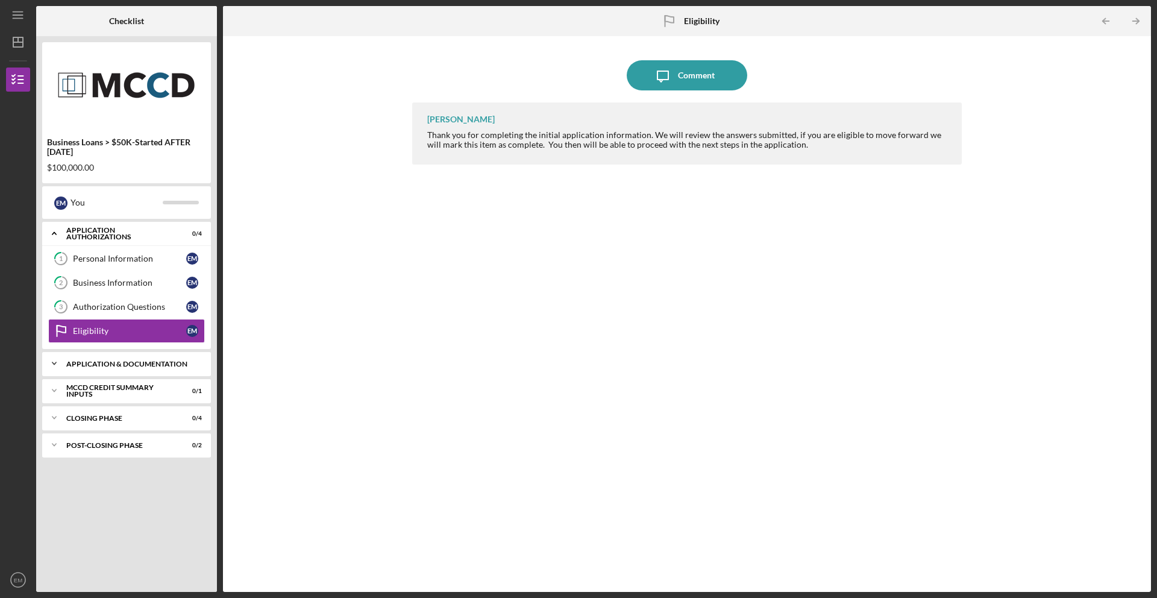
click at [84, 370] on div "Icon/Expander Application & Documentation 0 / 16" at bounding box center [126, 363] width 169 height 24
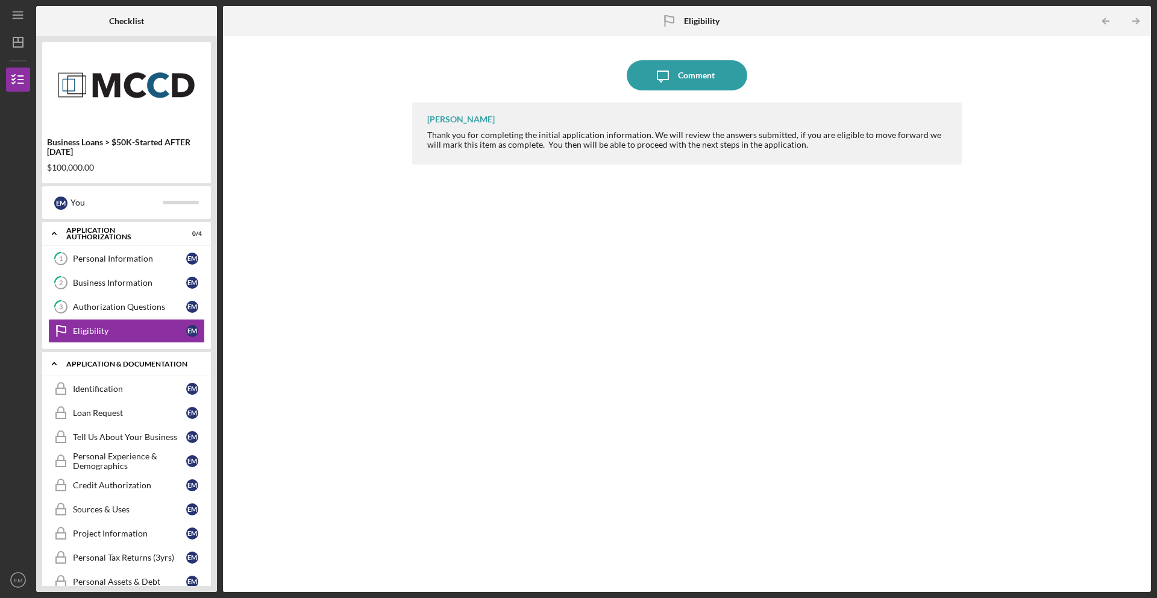
click at [54, 362] on icon "Icon/Expander" at bounding box center [54, 363] width 24 height 24
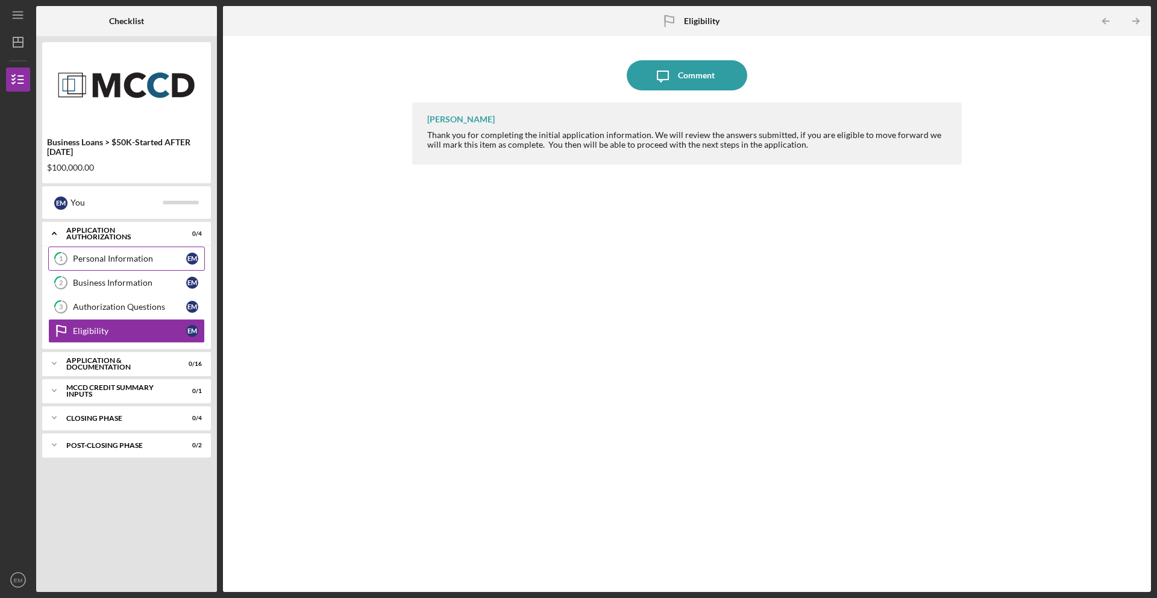
click at [90, 262] on div "Personal Information" at bounding box center [129, 259] width 113 height 10
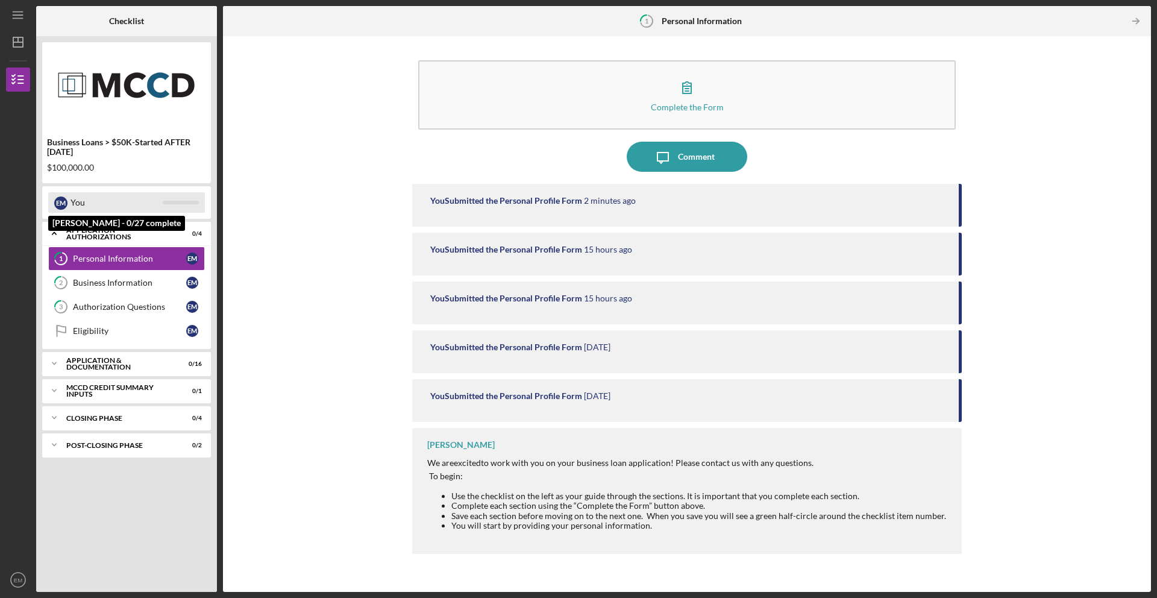
click at [134, 197] on div "You" at bounding box center [117, 202] width 92 height 20
click at [105, 281] on div "Business Information" at bounding box center [129, 283] width 113 height 10
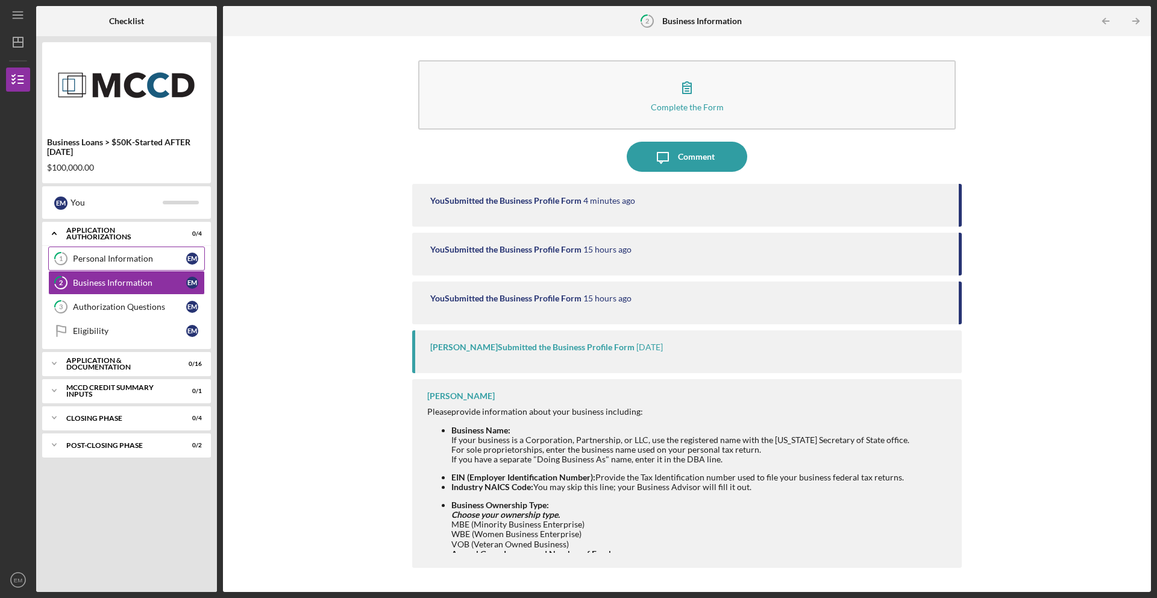
click at [113, 255] on div "Personal Information" at bounding box center [129, 259] width 113 height 10
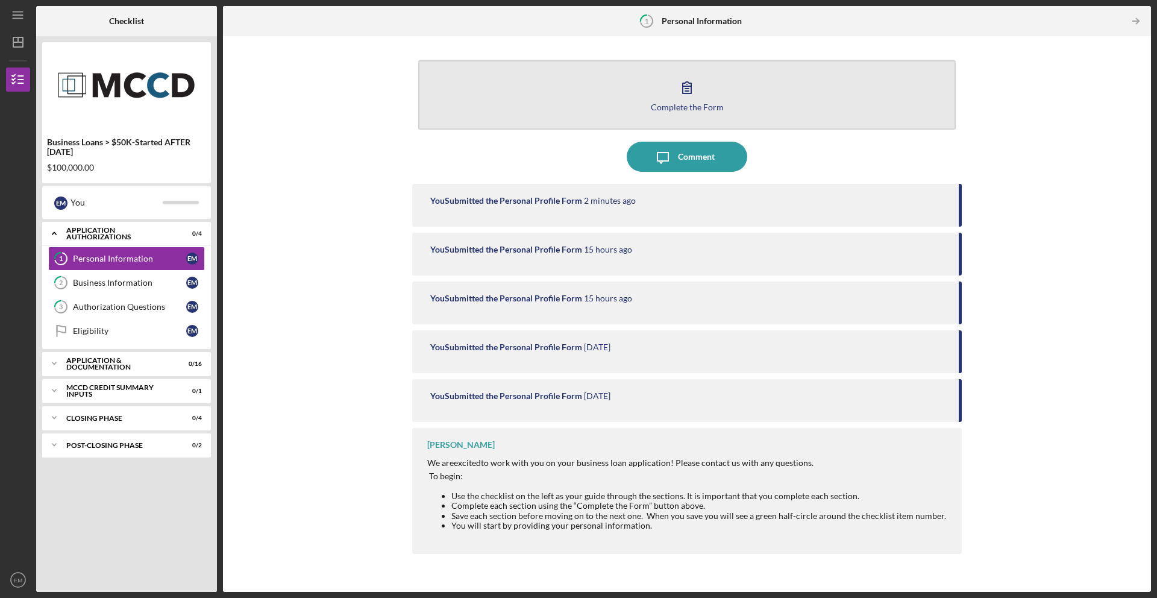
click at [688, 90] on icon "button" at bounding box center [687, 87] width 30 height 30
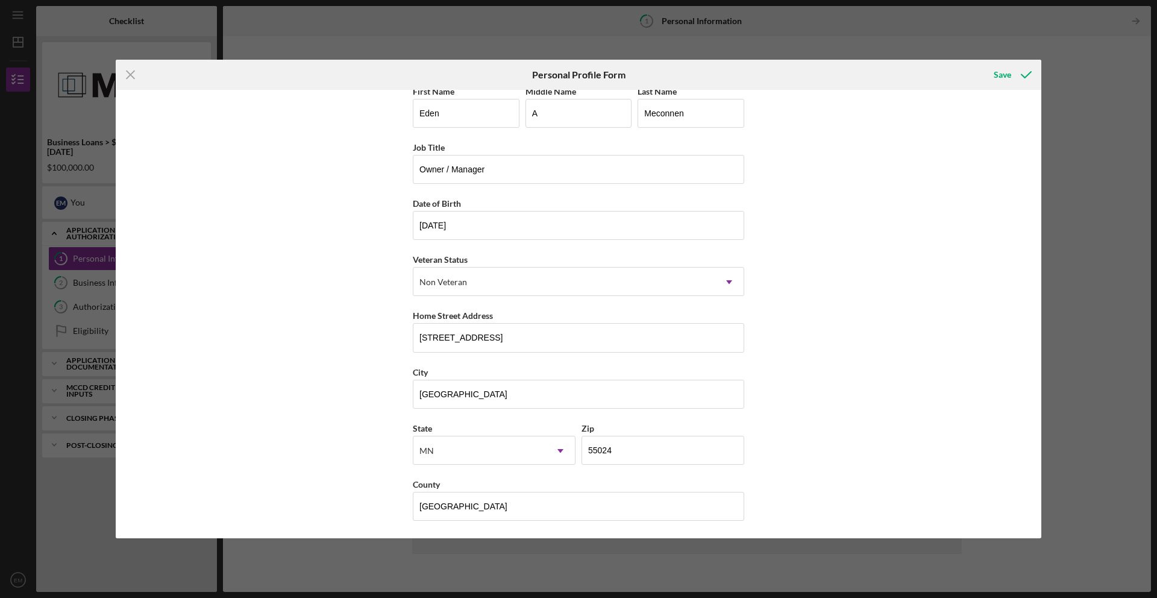
scroll to position [13, 0]
click at [728, 280] on use at bounding box center [729, 282] width 6 height 4
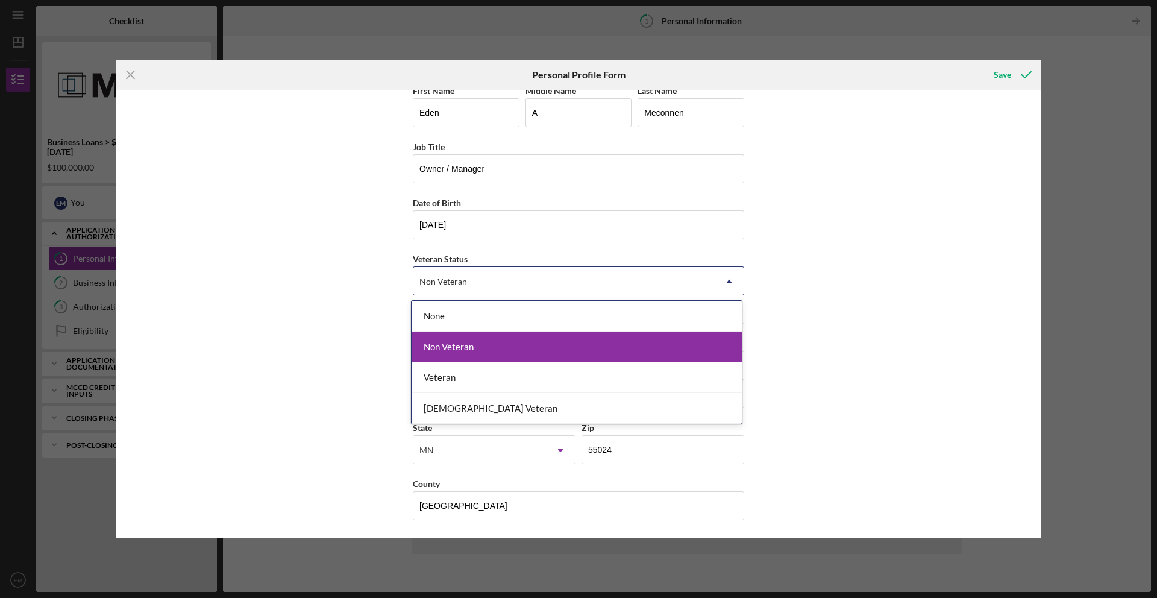
click at [458, 347] on div "Non Veteran" at bounding box center [577, 347] width 330 height 31
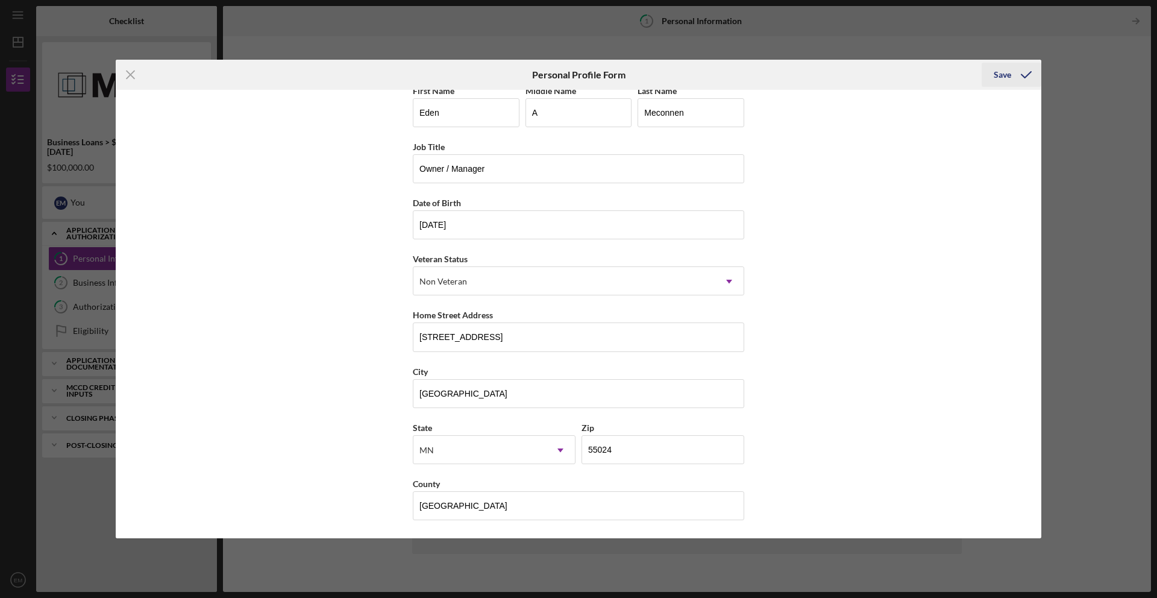
click at [1004, 73] on div "Save" at bounding box center [1002, 75] width 17 height 24
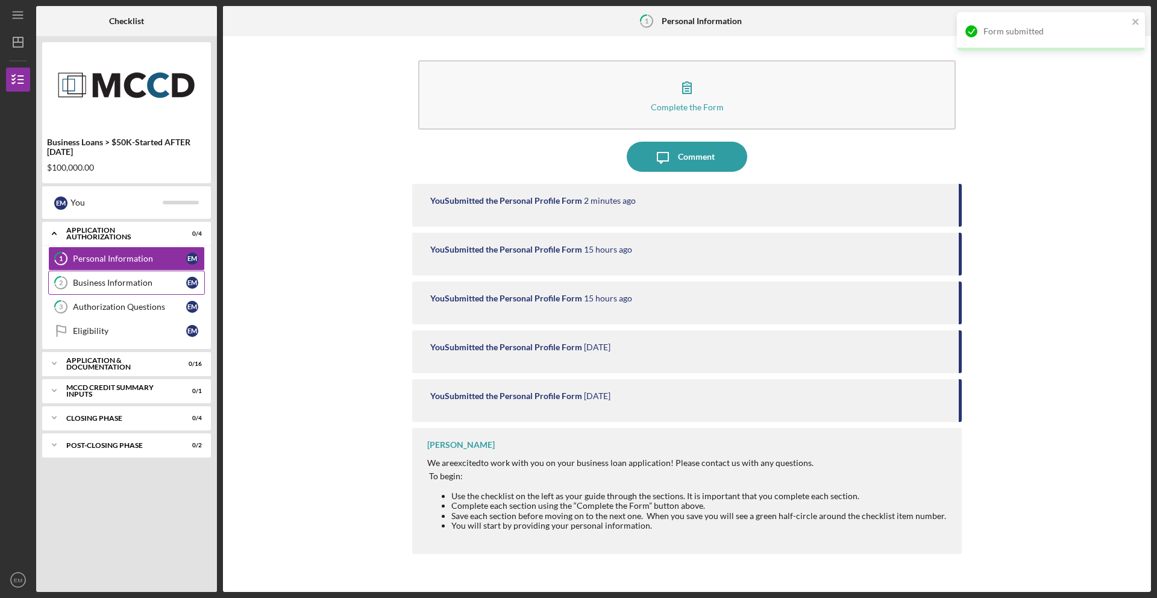
click at [138, 285] on div "Business Information" at bounding box center [129, 283] width 113 height 10
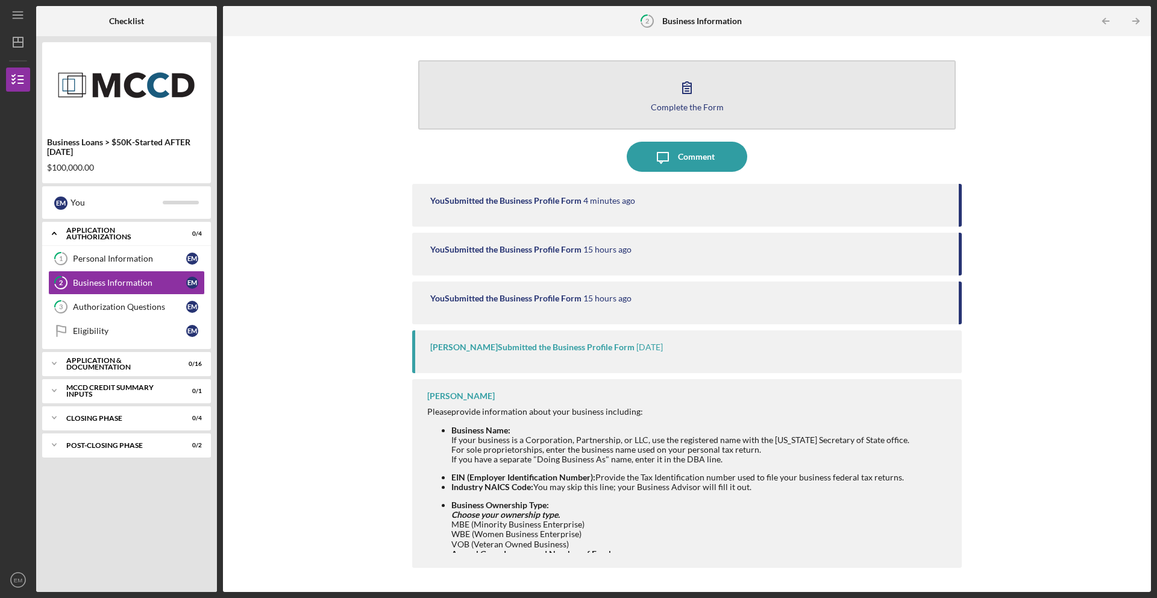
click at [684, 95] on icon "button" at bounding box center [687, 87] width 30 height 30
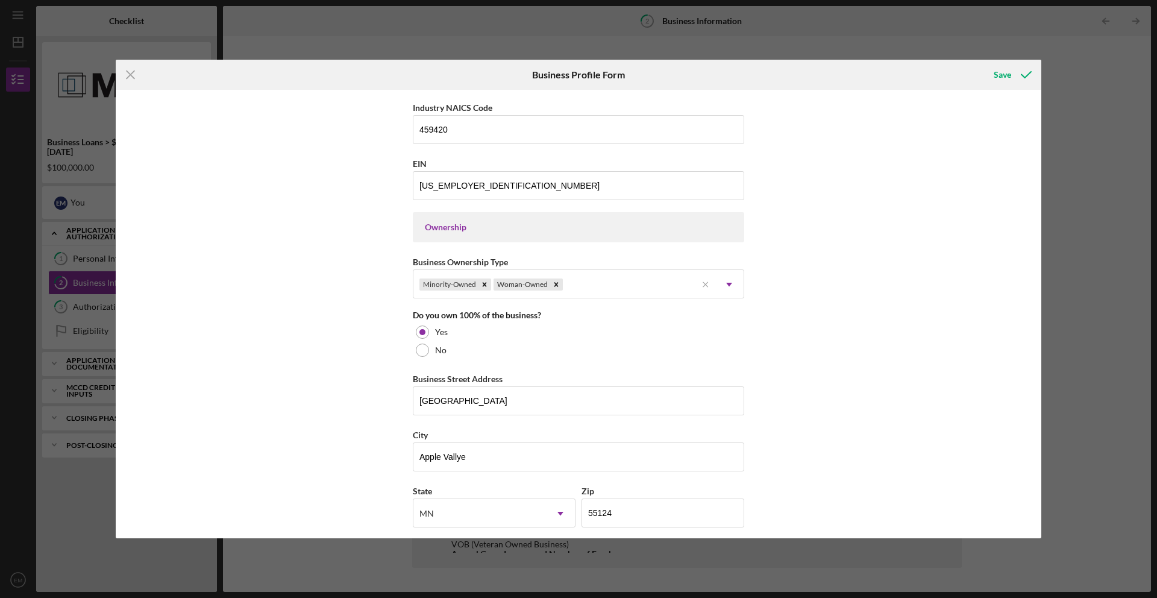
scroll to position [439, 0]
click at [726, 285] on use at bounding box center [729, 285] width 6 height 4
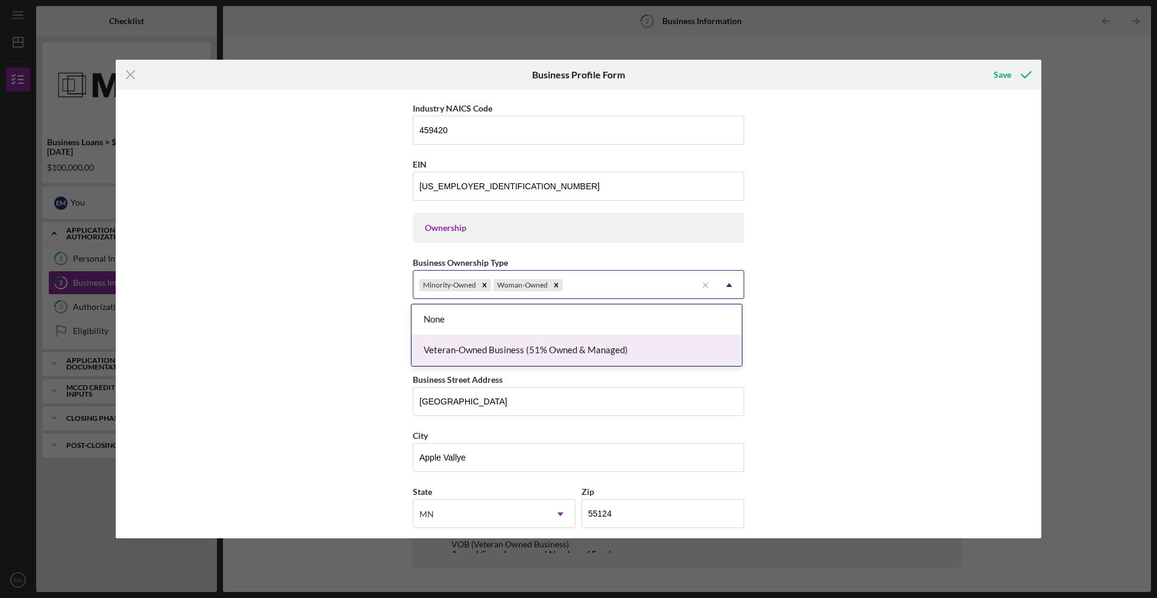
click at [866, 351] on div "Business Name [PERSON_NAME] Photography & Event Decor L.L.C. DBA Eden's Party B…" at bounding box center [579, 314] width 926 height 449
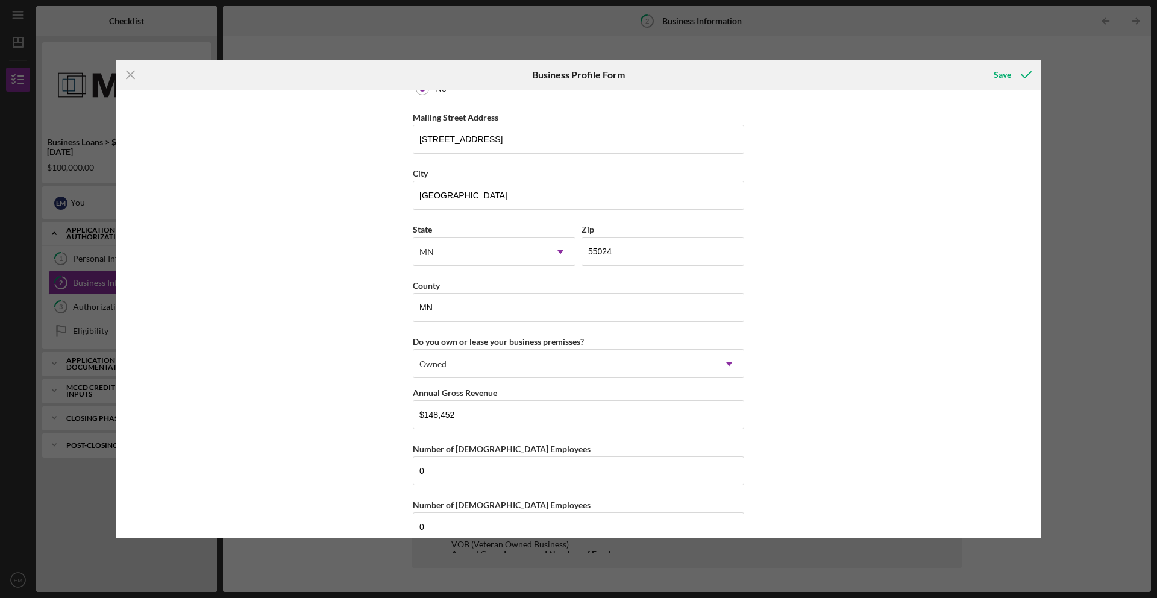
scroll to position [1009, 0]
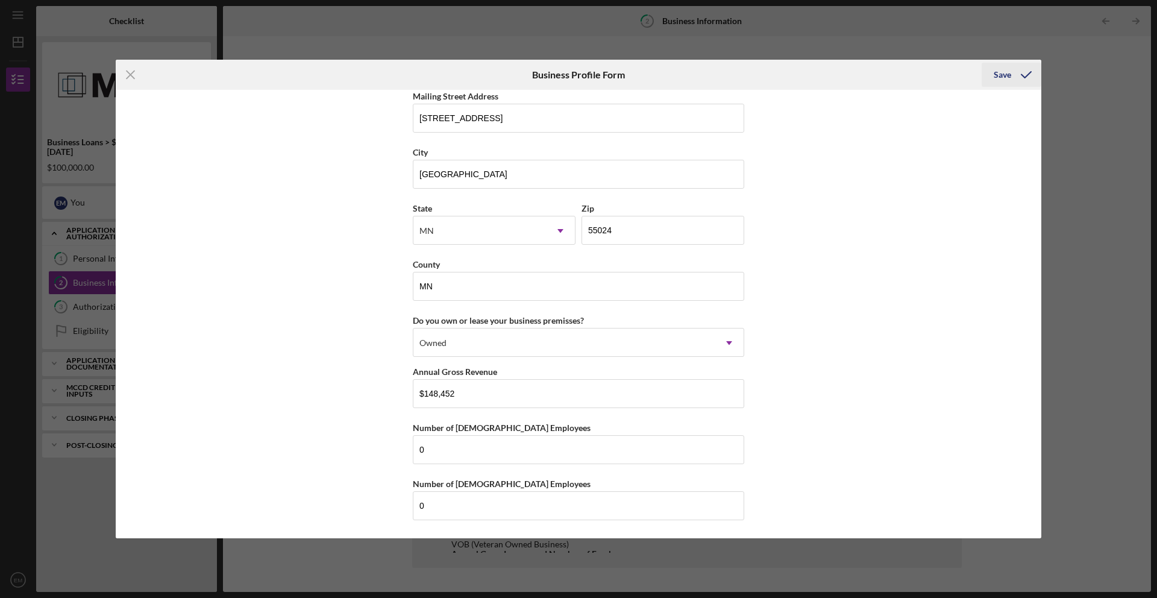
click at [1010, 71] on div "Save" at bounding box center [1002, 75] width 17 height 24
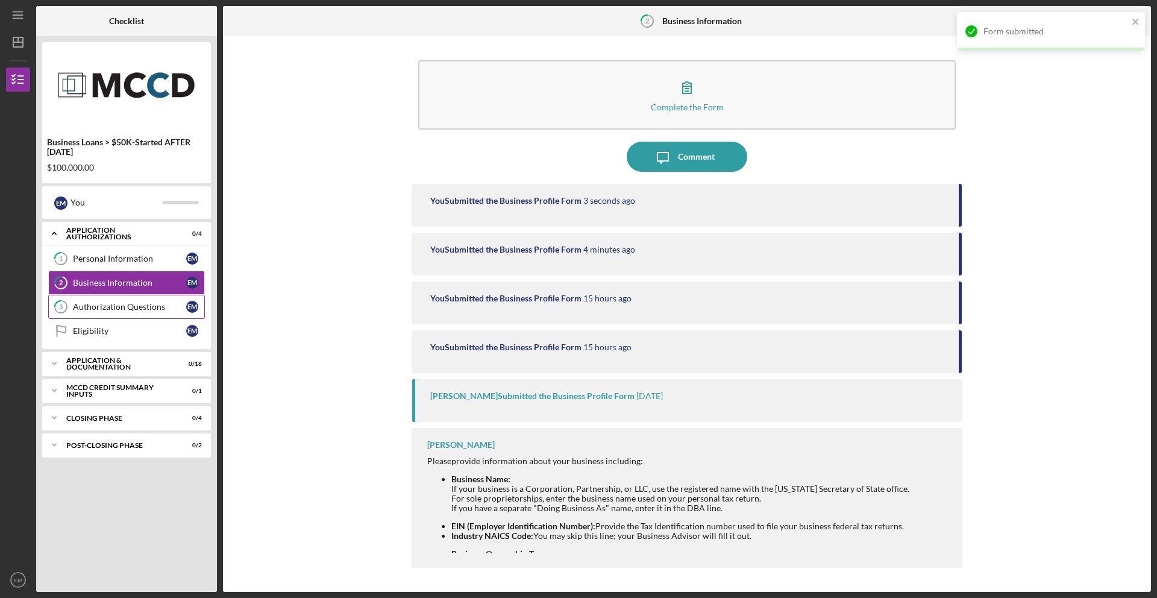
click at [148, 308] on div "Authorization Questions" at bounding box center [129, 307] width 113 height 10
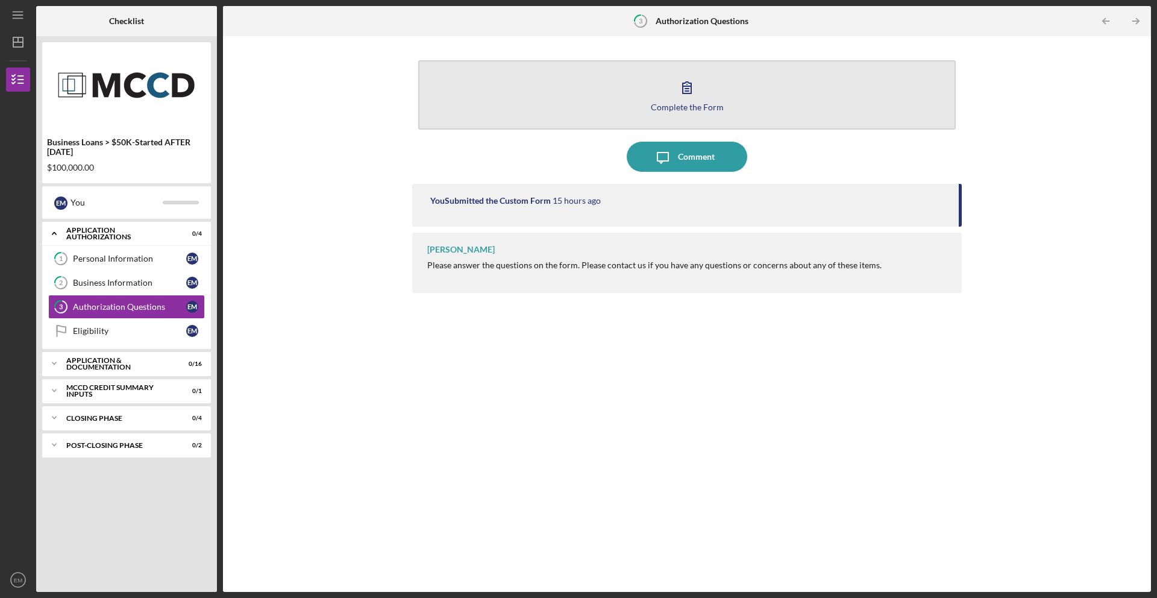
click at [688, 90] on icon "button" at bounding box center [687, 87] width 30 height 30
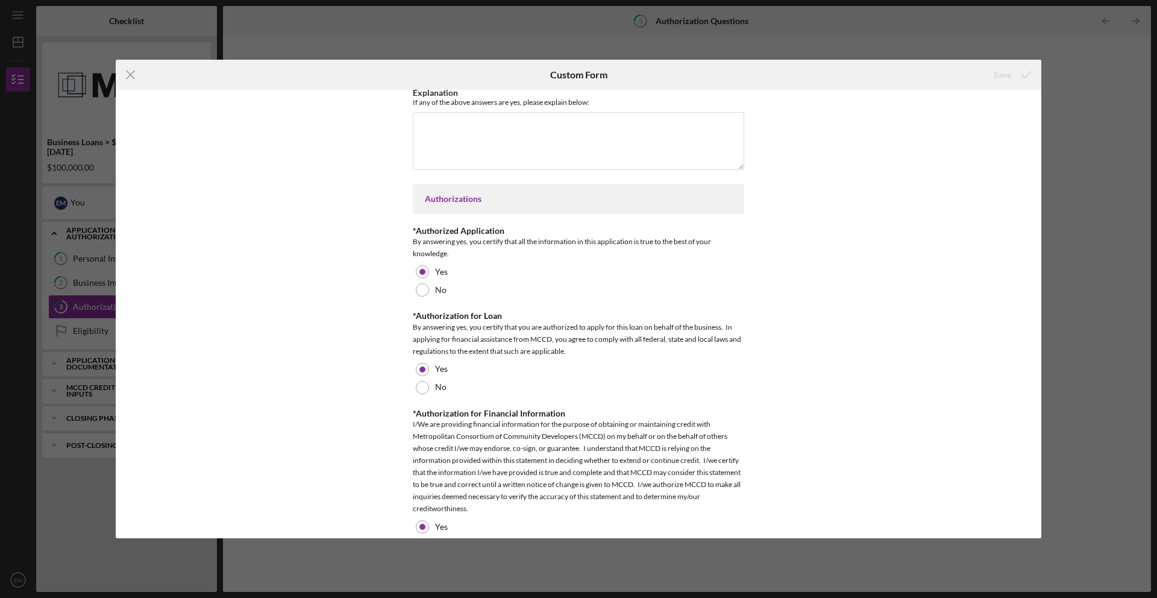
scroll to position [600, 0]
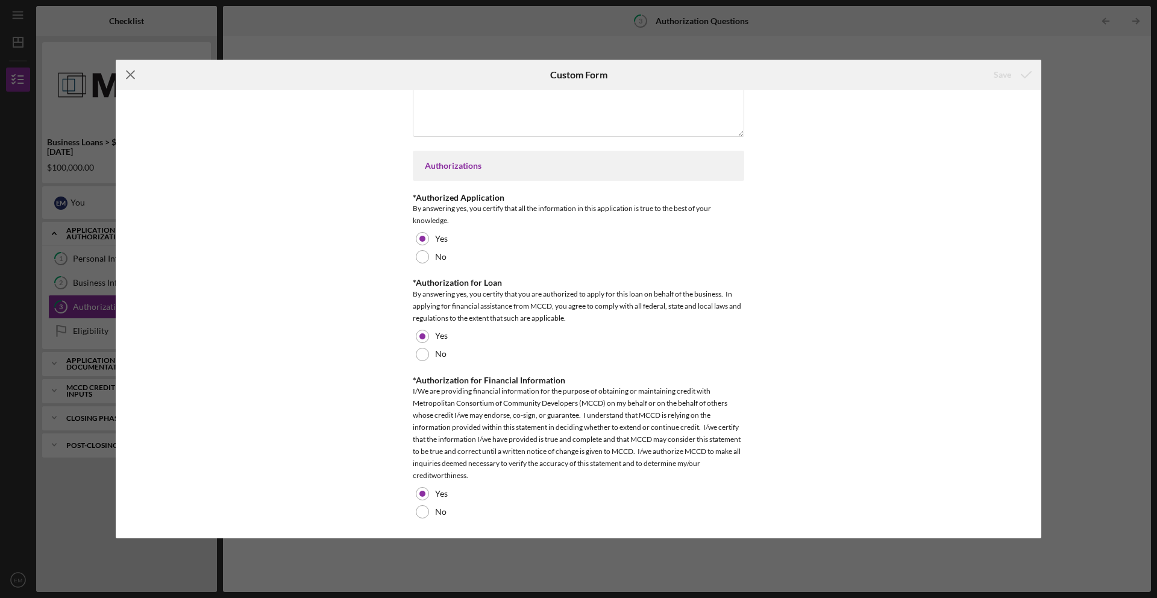
click at [130, 76] on icon "Icon/Menu Close" at bounding box center [131, 75] width 30 height 30
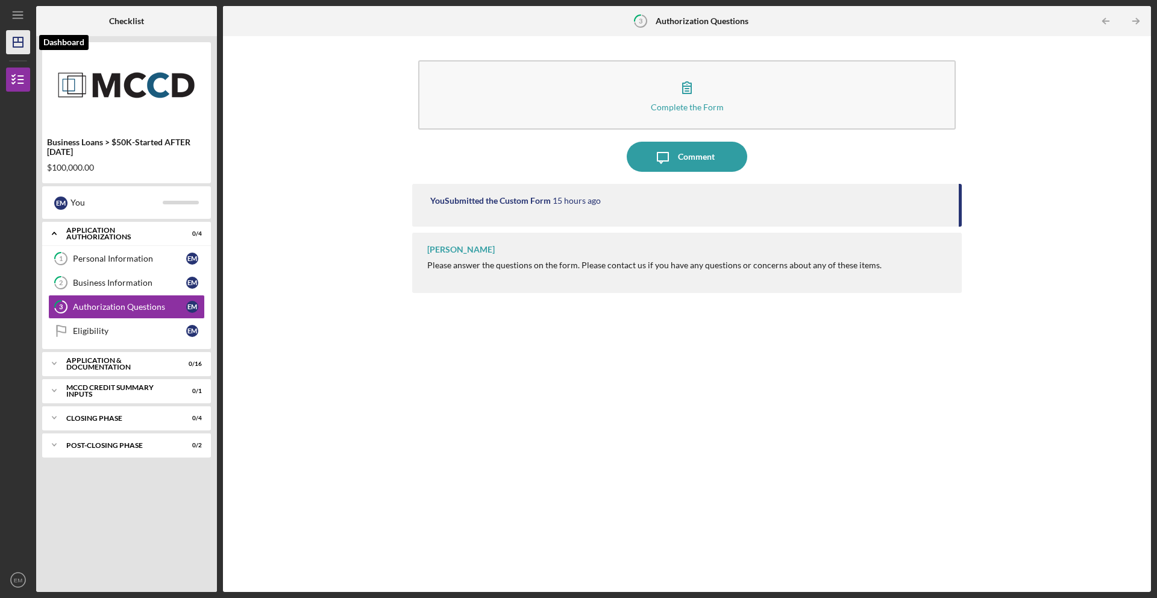
click at [18, 47] on polygon "button" at bounding box center [18, 42] width 10 height 10
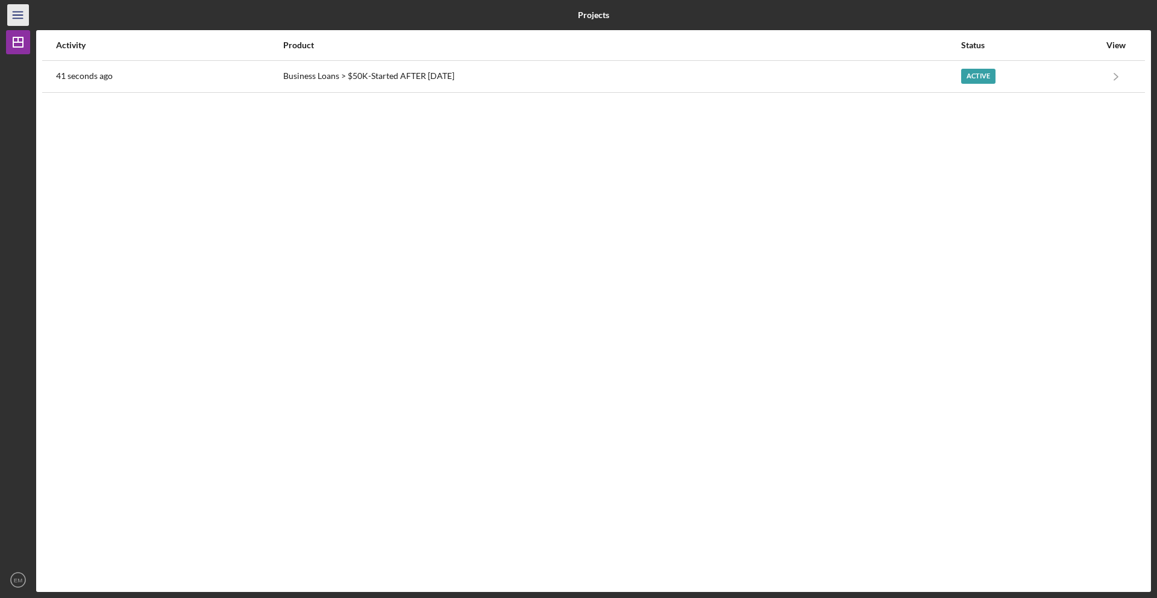
click at [24, 20] on icon "Icon/Menu" at bounding box center [18, 15] width 27 height 27
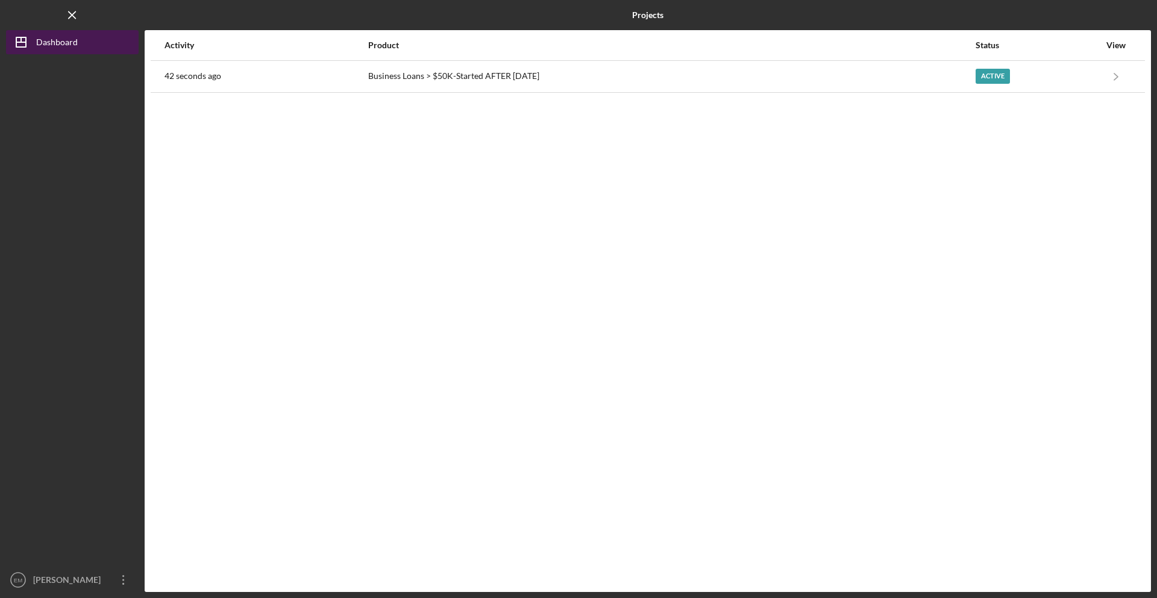
click at [63, 42] on div "Dashboard" at bounding box center [57, 43] width 42 height 27
click at [1123, 46] on div "View" at bounding box center [1116, 45] width 30 height 10
click at [74, 15] on icon "Icon/Menu Close" at bounding box center [72, 15] width 27 height 27
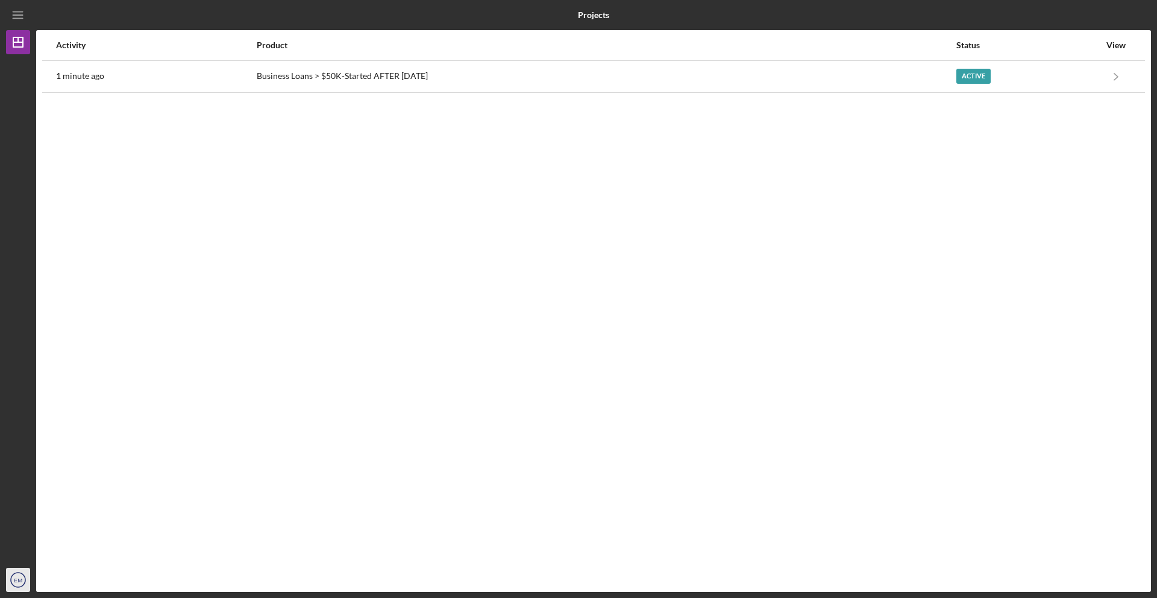
click at [24, 579] on icon "EM" at bounding box center [18, 580] width 24 height 30
click at [42, 553] on link "Logout" at bounding box center [73, 551] width 133 height 25
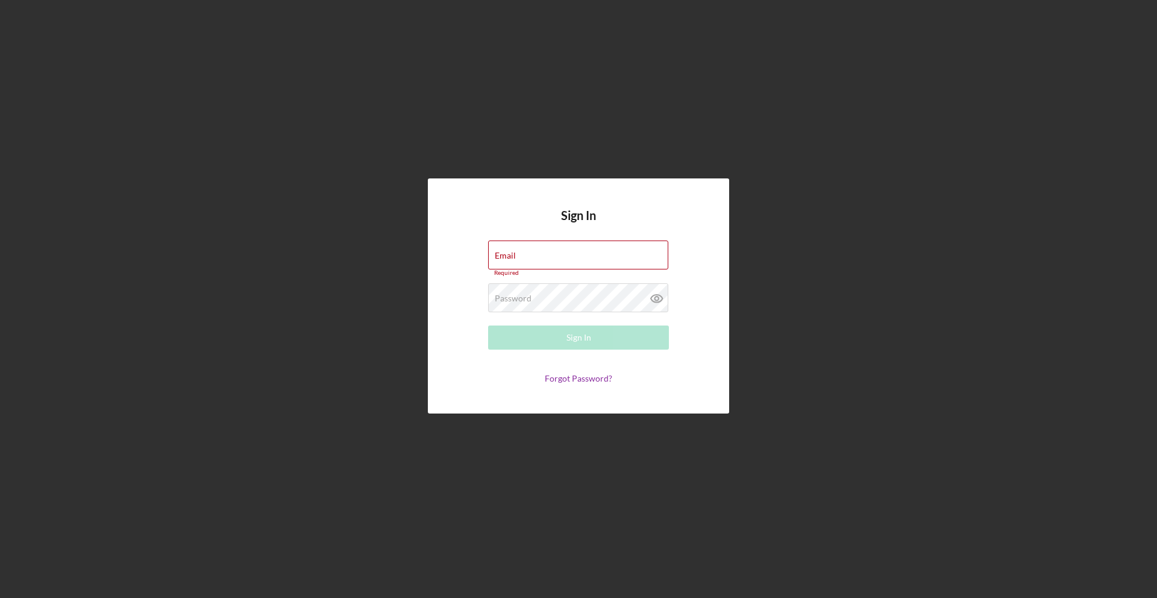
click at [793, 300] on div "Sign In Email Required Password Required Sign In Forgot Password?" at bounding box center [578, 296] width 1145 height 592
